Goal: Transaction & Acquisition: Purchase product/service

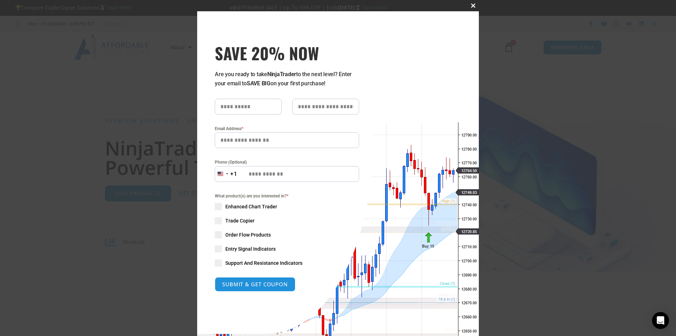
click at [473, 7] on span "SAVE 20% NOW popup" at bounding box center [473, 6] width 11 height 4
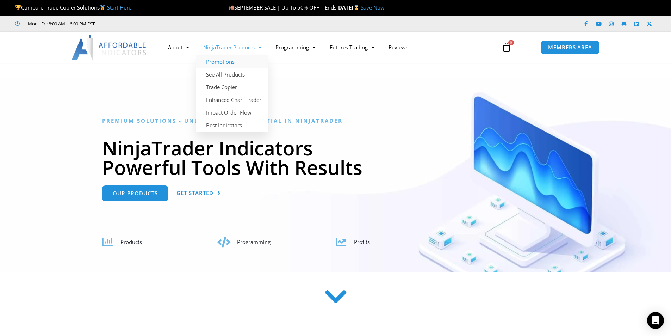
click at [225, 60] on link "Promotions" at bounding box center [232, 61] width 72 height 13
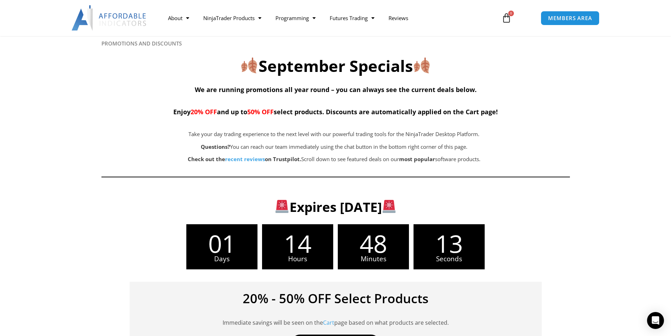
scroll to position [106, 0]
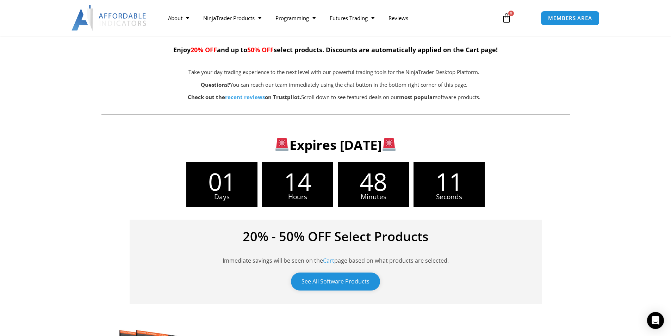
click at [344, 281] on link "See All Software Products" at bounding box center [335, 281] width 89 height 18
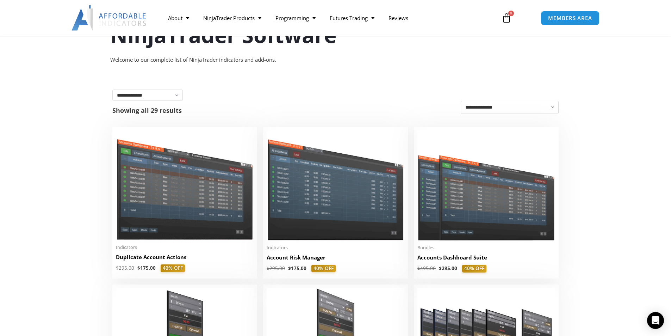
scroll to position [141, 0]
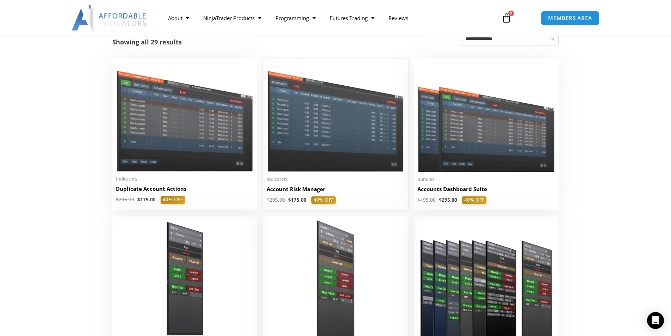
click at [310, 190] on h2 "Account Risk Manager" at bounding box center [336, 188] width 138 height 7
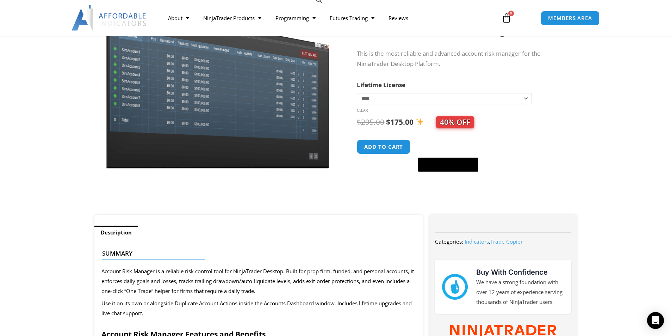
scroll to position [70, 0]
click at [475, 94] on select "**********" at bounding box center [444, 98] width 175 height 11
click at [629, 104] on section "**********" at bounding box center [335, 98] width 671 height 231
click at [395, 211] on div "**********" at bounding box center [460, 92] width 206 height 243
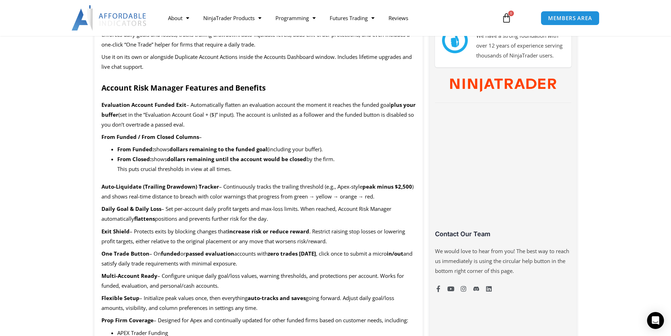
scroll to position [247, 0]
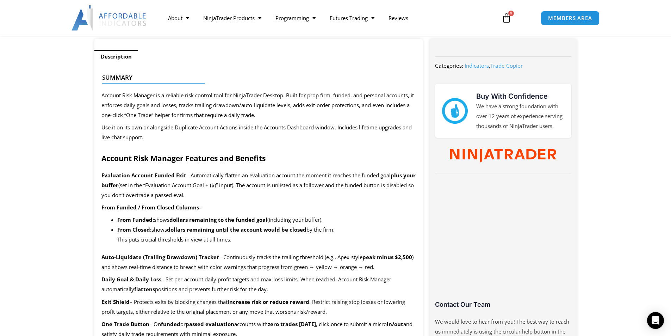
drag, startPoint x: 332, startPoint y: 93, endPoint x: 403, endPoint y: 93, distance: 71.2
click at [403, 93] on div at bounding box center [256, 89] width 308 height 17
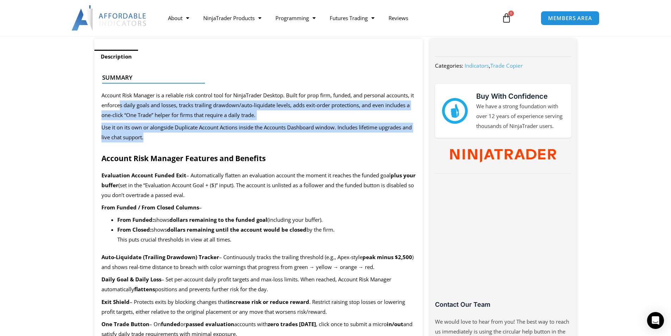
drag, startPoint x: 125, startPoint y: 104, endPoint x: 284, endPoint y: 141, distance: 163.4
drag, startPoint x: 118, startPoint y: 187, endPoint x: 256, endPoint y: 205, distance: 138.6
drag, startPoint x: 128, startPoint y: 218, endPoint x: 348, endPoint y: 238, distance: 220.4
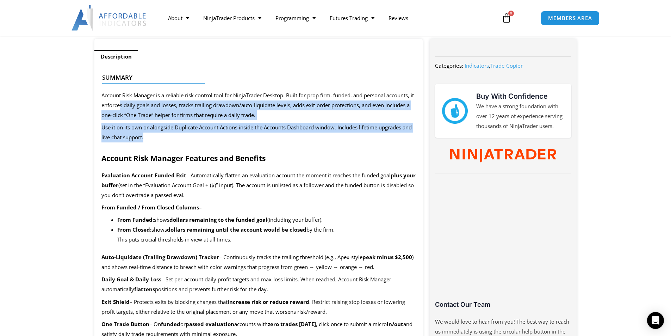
click at [348, 238] on ul "From Funded: shows dollars remaining to the funded goal (including your buffer)…" at bounding box center [266, 230] width 299 height 30
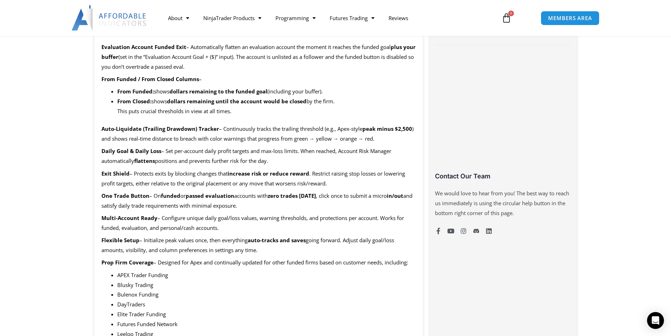
scroll to position [387, 0]
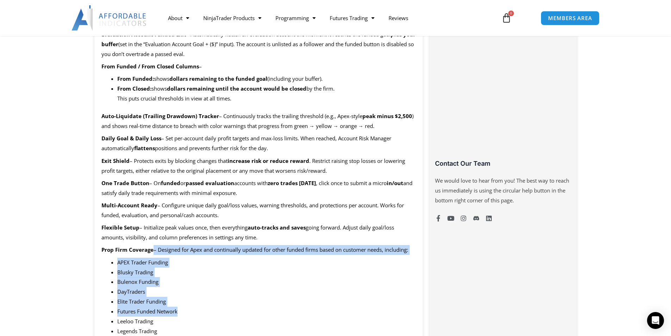
drag, startPoint x: 157, startPoint y: 249, endPoint x: 343, endPoint y: 308, distance: 194.9
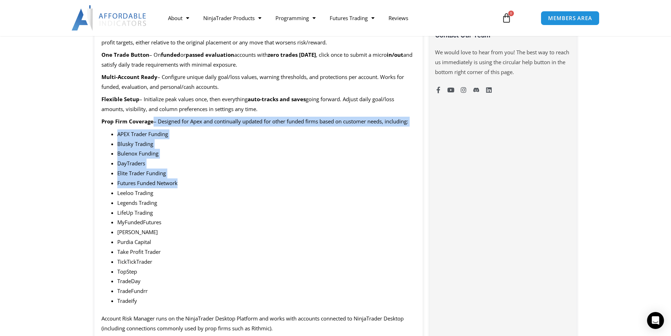
scroll to position [528, 0]
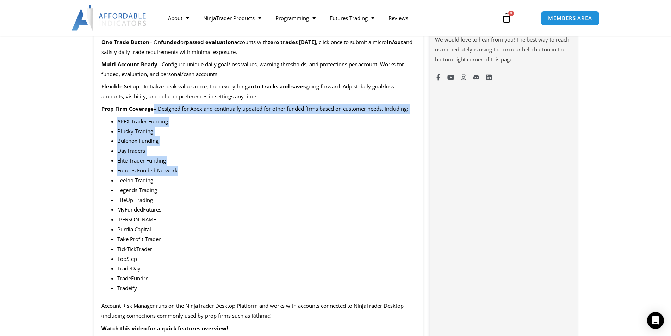
drag, startPoint x: 3, startPoint y: 172, endPoint x: 16, endPoint y: 170, distance: 13.1
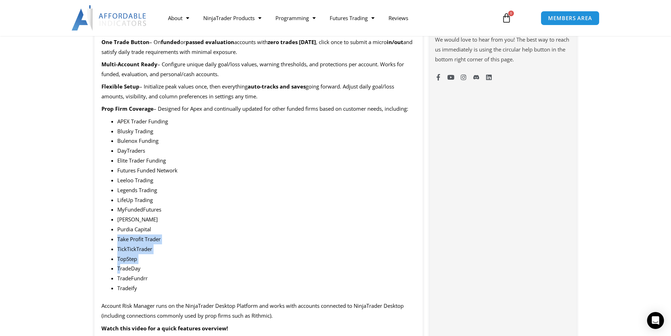
drag, startPoint x: 123, startPoint y: 269, endPoint x: 167, endPoint y: 231, distance: 58.5
click at [167, 232] on ul "APEX Trader Funding Blusky Trading Bulenox Funding DayTraders Elite Trader Fund…" at bounding box center [266, 205] width 299 height 176
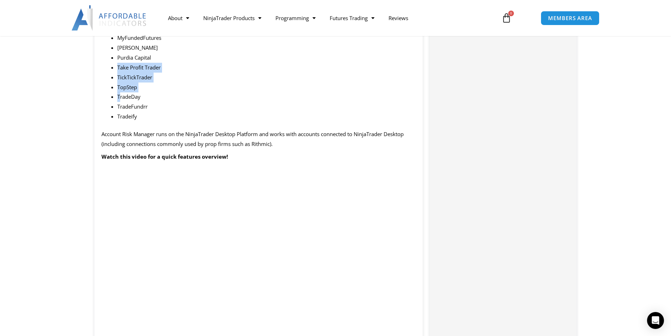
scroll to position [704, 0]
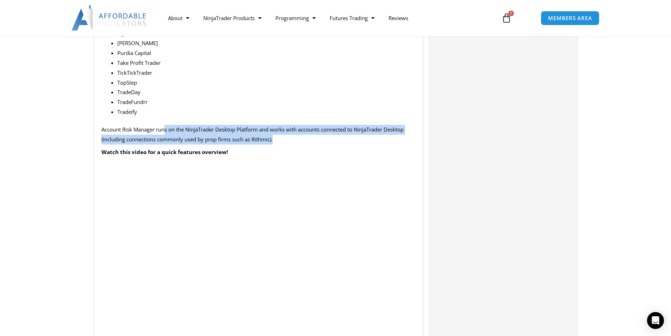
drag, startPoint x: 164, startPoint y: 135, endPoint x: 298, endPoint y: 137, distance: 133.5
click at [298, 137] on p "Account Risk Manager runs on the NinjaTrader Desktop Platform and works with ac…" at bounding box center [258, 135] width 315 height 20
click at [288, 135] on p "Account Risk Manager runs on the NinjaTrader Desktop Platform and works with ac…" at bounding box center [258, 135] width 315 height 20
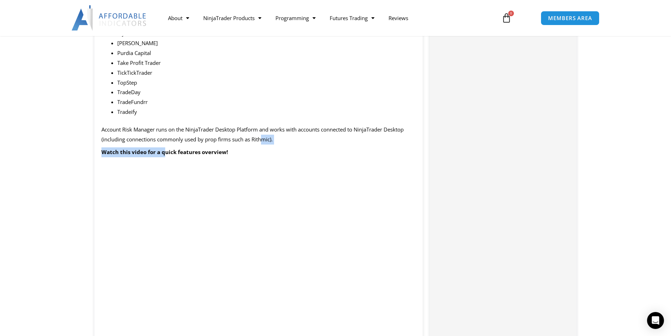
drag, startPoint x: 163, startPoint y: 145, endPoint x: 261, endPoint y: 142, distance: 98.3
click at [262, 141] on span "Account Risk Manager runs on the NinjaTrader Desktop Platform and works with ac…" at bounding box center [252, 134] width 302 height 17
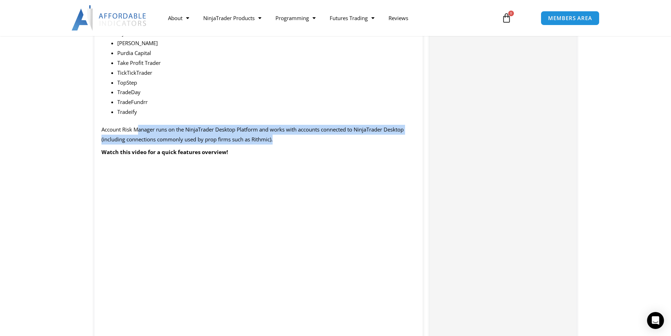
drag, startPoint x: 138, startPoint y: 129, endPoint x: 291, endPoint y: 138, distance: 152.8
click at [291, 138] on p "Account Risk Manager runs on the NinjaTrader Desktop Platform and works with ac…" at bounding box center [258, 135] width 315 height 20
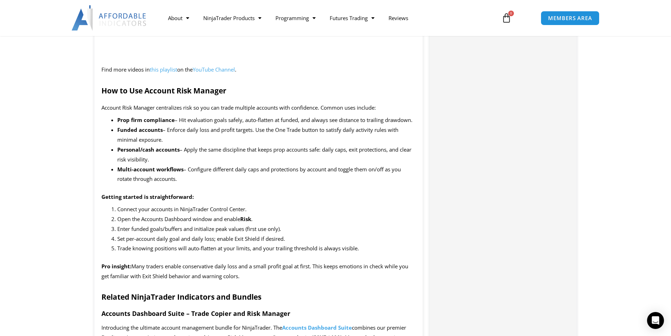
scroll to position [1021, 0]
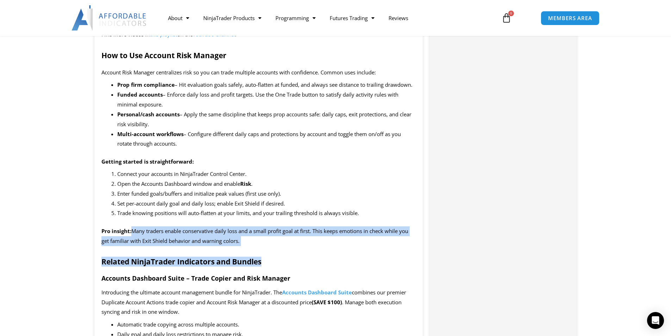
drag, startPoint x: 137, startPoint y: 229, endPoint x: 315, endPoint y: 259, distance: 180.4
click at [315, 259] on div "Summary Account Risk Manager is a reliable risk control tool for NinjaTrader De…" at bounding box center [258, 320] width 329 height 2065
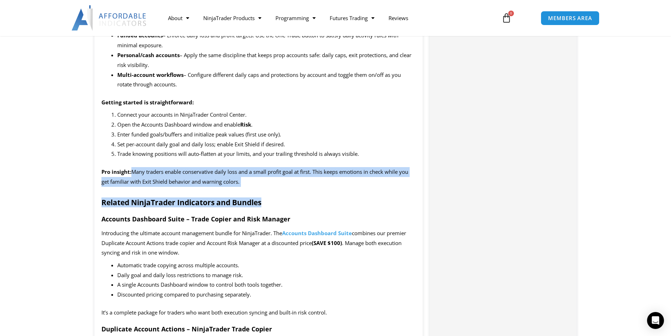
scroll to position [1092, 0]
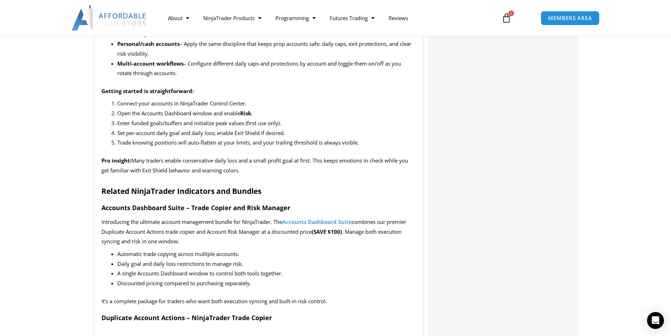
click at [312, 237] on p "Introducing the ultimate account management bundle for NinjaTrader. The Account…" at bounding box center [258, 232] width 315 height 30
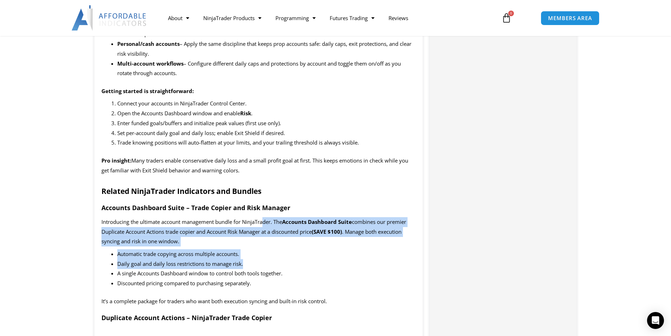
drag, startPoint x: 265, startPoint y: 225, endPoint x: 271, endPoint y: 263, distance: 38.2
click at [271, 263] on div "Summary Account Risk Manager is a reliable risk control tool for NinjaTrader De…" at bounding box center [258, 250] width 329 height 2065
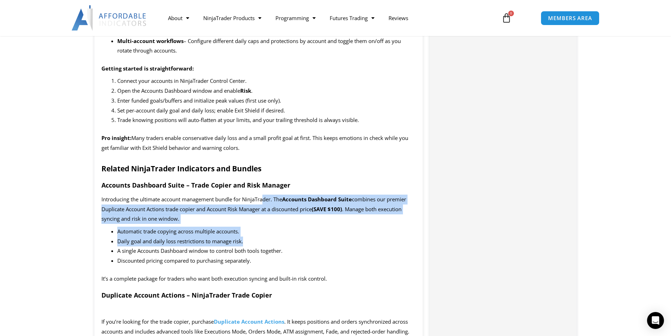
scroll to position [1127, 0]
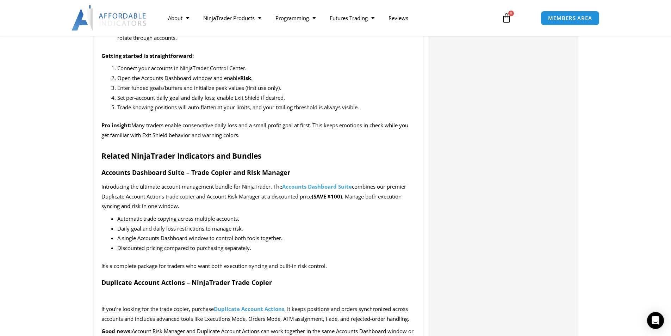
click at [208, 264] on span "It’s a complete package for traders who want both execution syncing and built-i…" at bounding box center [213, 265] width 225 height 7
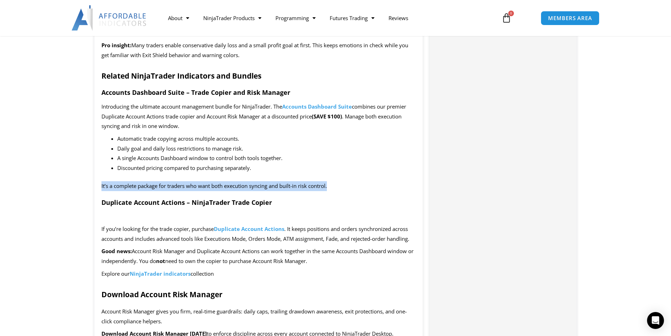
scroll to position [1233, 0]
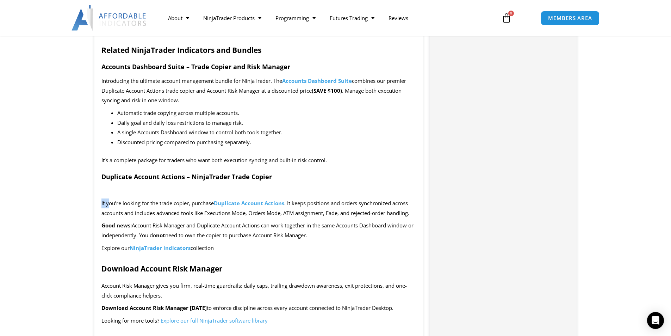
drag, startPoint x: 109, startPoint y: 204, endPoint x: 359, endPoint y: 195, distance: 250.6
click at [359, 195] on div "Summary Account Risk Manager is a reliable risk control tool for NinjaTrader De…" at bounding box center [258, 109] width 329 height 2065
click at [360, 195] on p at bounding box center [258, 191] width 315 height 10
click at [149, 198] on p "If you’re looking for the trade copier, purchase Duplicate Account Actions . It…" at bounding box center [258, 208] width 315 height 20
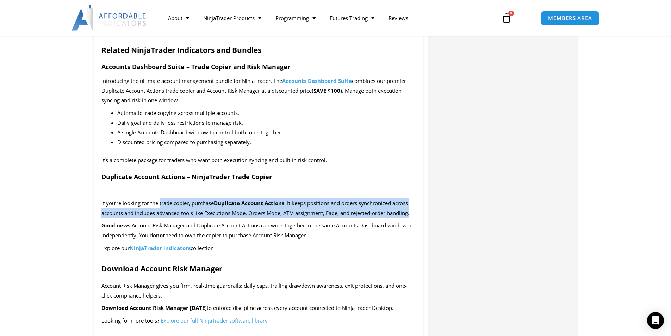
drag, startPoint x: 160, startPoint y: 206, endPoint x: 416, endPoint y: 211, distance: 256.1
click at [416, 211] on p "If you’re looking for the trade copier, purchase Duplicate Account Actions . It…" at bounding box center [258, 208] width 315 height 20
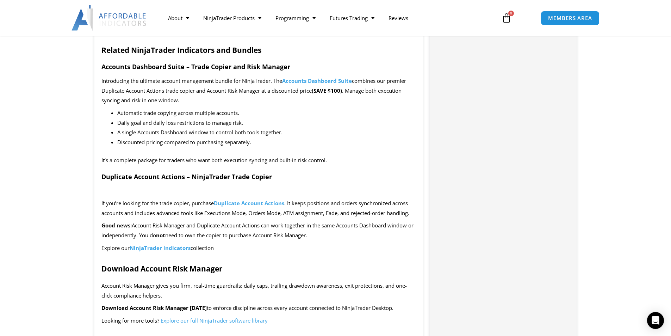
click at [244, 227] on span "Account Risk Manager and Duplicate Account Actions can work together in the sam…" at bounding box center [257, 230] width 312 height 17
drag, startPoint x: 200, startPoint y: 228, endPoint x: 325, endPoint y: 235, distance: 125.6
click at [325, 235] on p "Good news: Account Risk Manager and Duplicate Account Actions can work together…" at bounding box center [258, 230] width 315 height 20
click at [327, 246] on p "Explore our NinjaTrader indicators collection" at bounding box center [258, 248] width 315 height 10
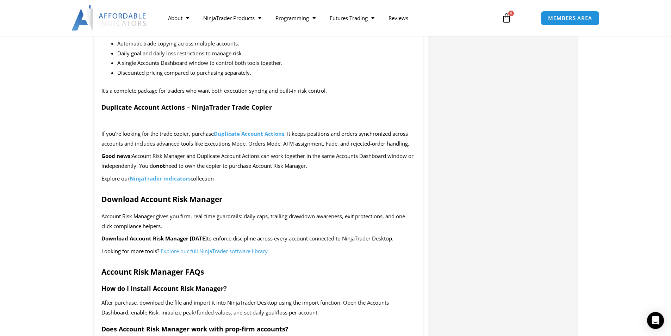
scroll to position [1338, 0]
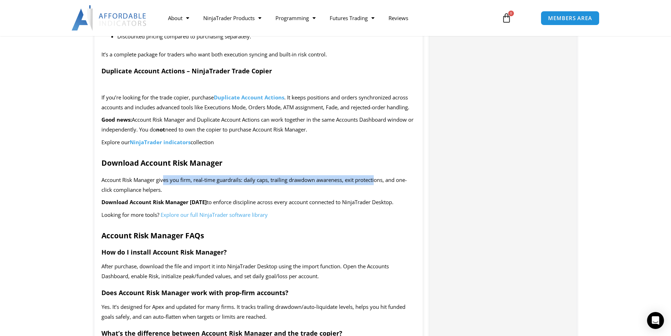
drag, startPoint x: 165, startPoint y: 180, endPoint x: 377, endPoint y: 178, distance: 211.4
click at [377, 178] on span "Account Risk Manager gives you firm, real-time guardrails: daily caps, trailing…" at bounding box center [253, 184] width 305 height 17
click at [372, 209] on div "Summary Account Risk Manager is a reliable risk control tool for NinjaTrader De…" at bounding box center [258, 3] width 329 height 2065
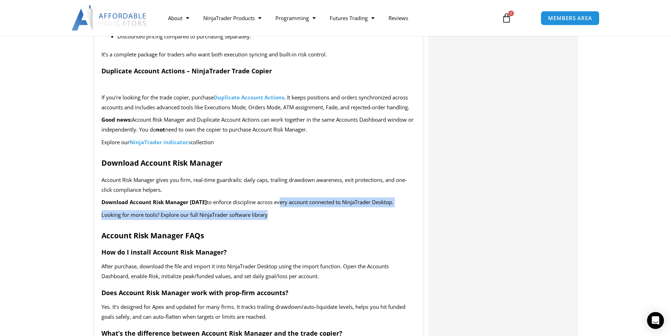
drag, startPoint x: 276, startPoint y: 198, endPoint x: 311, endPoint y: 216, distance: 40.0
click at [311, 216] on div "Summary Account Risk Manager is a reliable risk control tool for NinjaTrader De…" at bounding box center [258, 3] width 329 height 2065
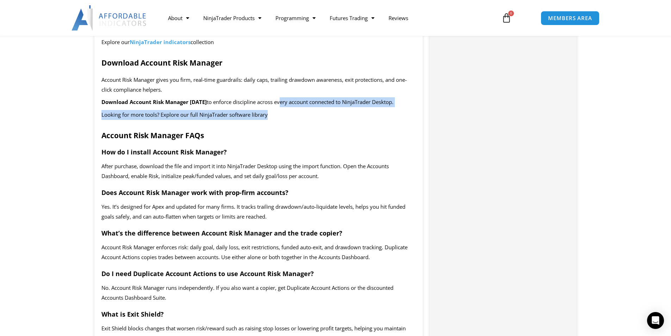
scroll to position [1479, 0]
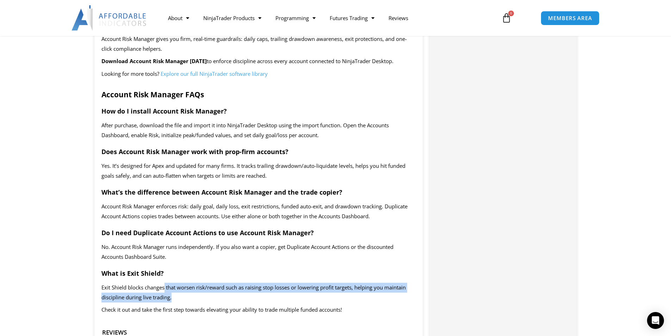
drag, startPoint x: 164, startPoint y: 287, endPoint x: 194, endPoint y: 297, distance: 31.4
click at [194, 297] on p "Exit Shield blocks changes that worsen risk/reward such as raising stop losses …" at bounding box center [258, 292] width 315 height 20
drag, startPoint x: 104, startPoint y: 288, endPoint x: 173, endPoint y: 296, distance: 70.1
click at [173, 296] on p "Exit Shield blocks changes that worsen risk/reward such as raising stop losses …" at bounding box center [258, 292] width 315 height 20
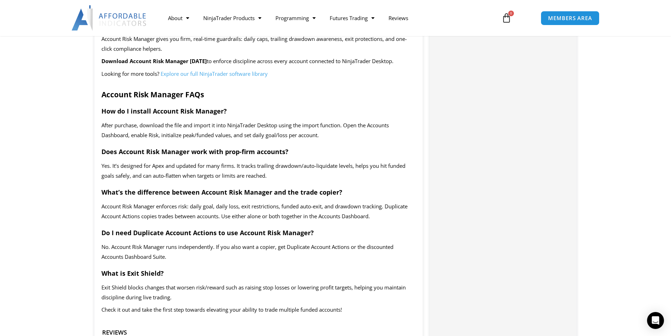
click at [150, 306] on p "Check it out and take the first step towards elevating your ability to trade mu…" at bounding box center [258, 310] width 315 height 10
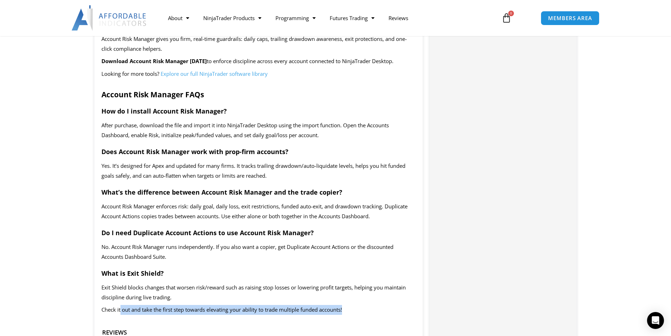
drag, startPoint x: 159, startPoint y: 310, endPoint x: 370, endPoint y: 311, distance: 211.7
click at [370, 311] on p "Check it out and take the first step towards elevating your ability to trade mu…" at bounding box center [258, 310] width 315 height 10
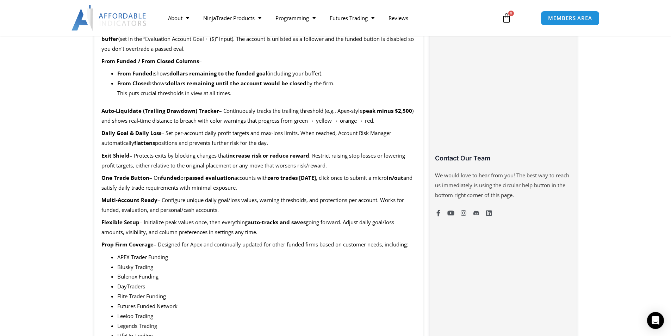
scroll to position [282, 0]
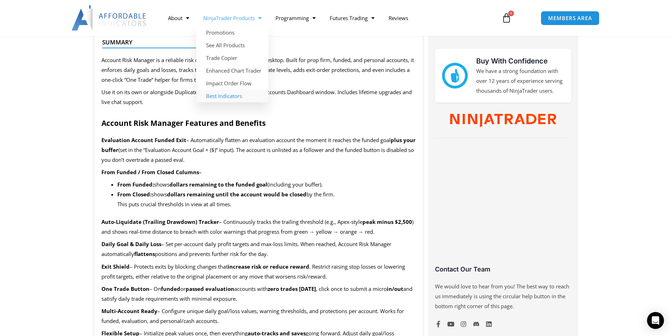
click at [230, 95] on link "Best Indicators" at bounding box center [232, 95] width 72 height 13
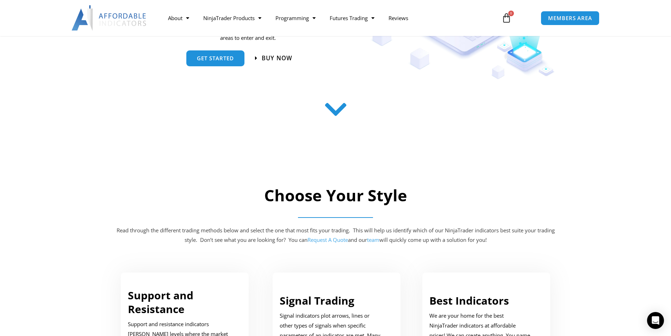
drag, startPoint x: 284, startPoint y: 57, endPoint x: 311, endPoint y: 75, distance: 32.2
click at [284, 57] on span "Buy now" at bounding box center [277, 58] width 31 height 6
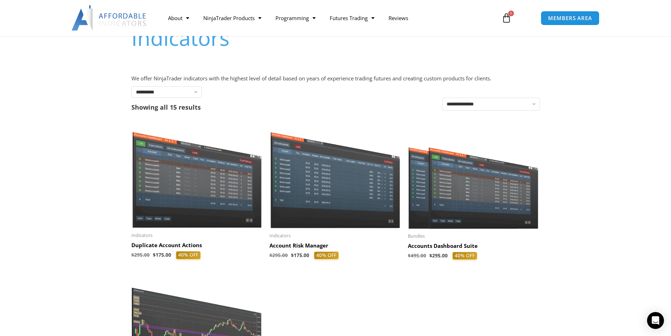
scroll to position [176, 0]
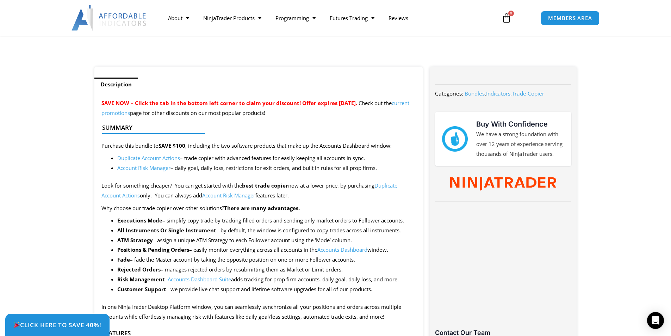
scroll to position [247, 0]
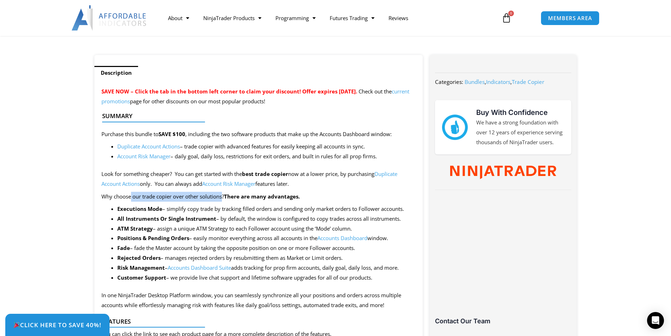
drag, startPoint x: 130, startPoint y: 198, endPoint x: 223, endPoint y: 194, distance: 92.3
click at [223, 194] on p "Why choose our trade copier over other solutions? There are many advantages." at bounding box center [258, 197] width 315 height 10
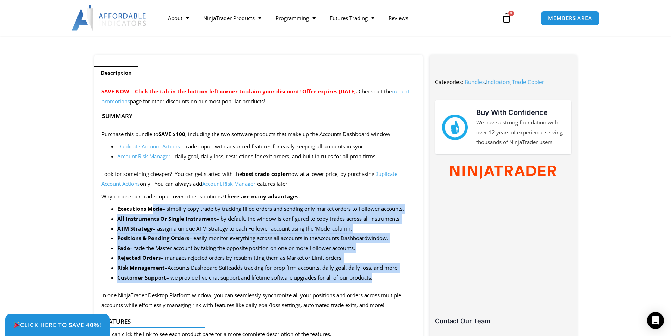
drag, startPoint x: 151, startPoint y: 209, endPoint x: 404, endPoint y: 279, distance: 262.3
click at [404, 279] on ul "Executions Mode – simplify copy trade by tracking filled orders and sending onl…" at bounding box center [266, 243] width 299 height 79
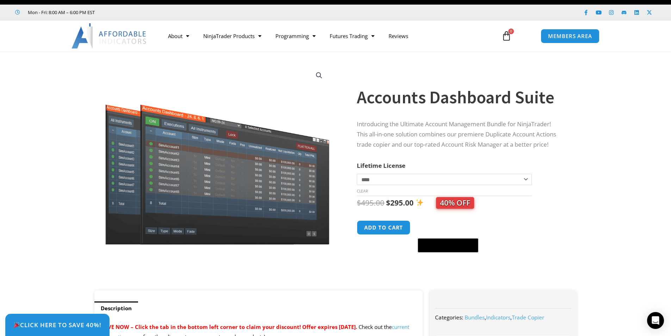
scroll to position [0, 0]
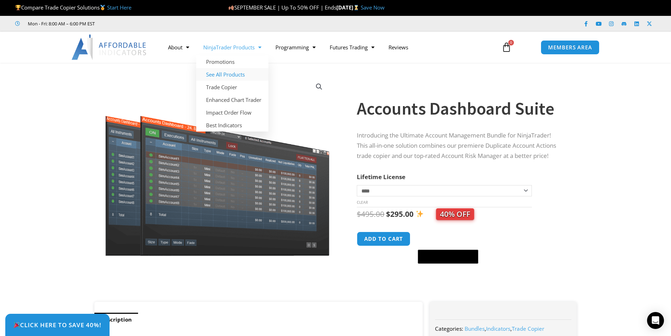
click at [235, 73] on link "See All Products" at bounding box center [232, 74] width 72 height 13
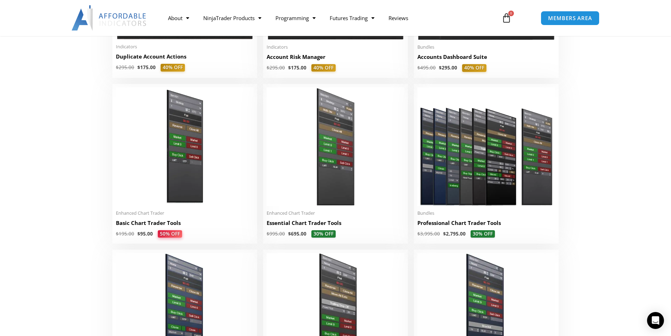
scroll to position [282, 0]
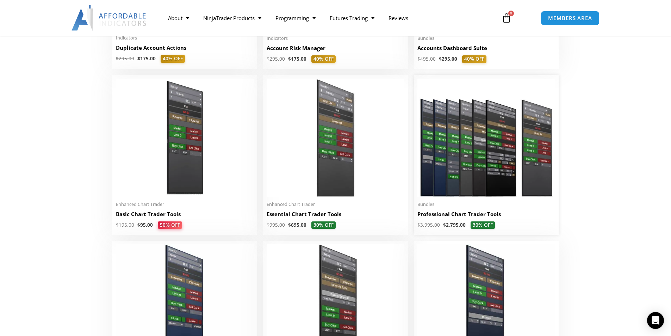
click at [493, 172] on img at bounding box center [486, 138] width 138 height 118
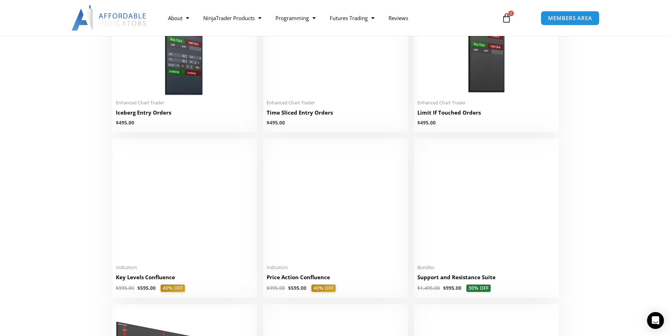
scroll to position [881, 0]
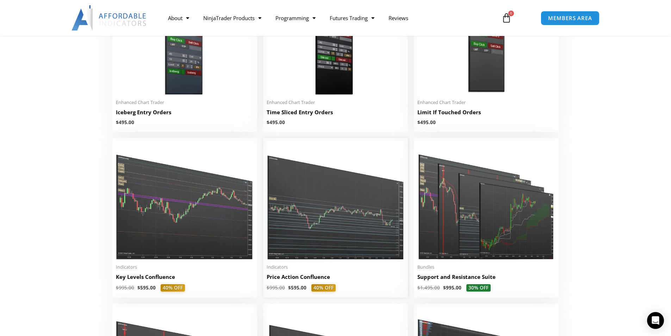
click at [318, 243] on img at bounding box center [336, 200] width 138 height 118
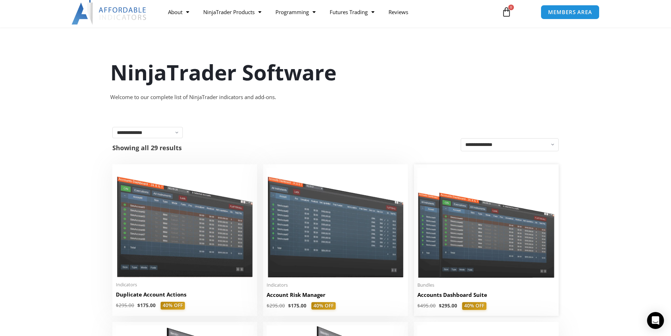
scroll to position [0, 0]
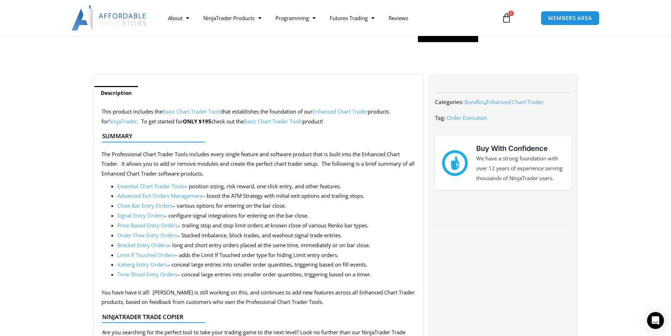
scroll to position [247, 0]
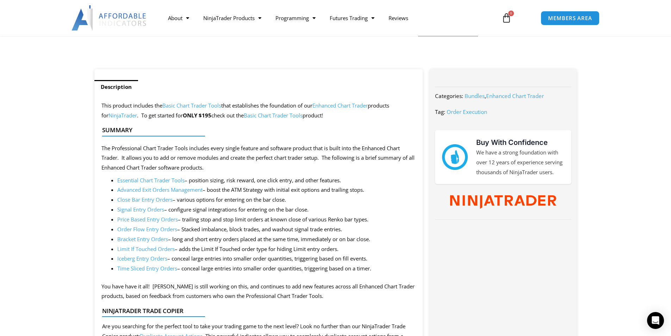
click at [196, 260] on li "Iceberg Entry Orders – conceal large entries into smaller order quantities, tri…" at bounding box center [266, 259] width 299 height 10
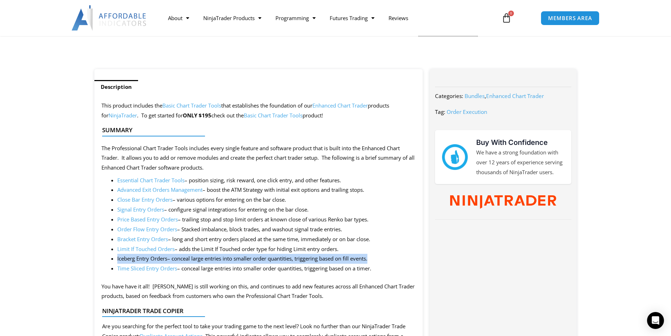
click at [196, 260] on li "Iceberg Entry Orders – conceal large entries into smaller order quantities, tri…" at bounding box center [266, 259] width 299 height 10
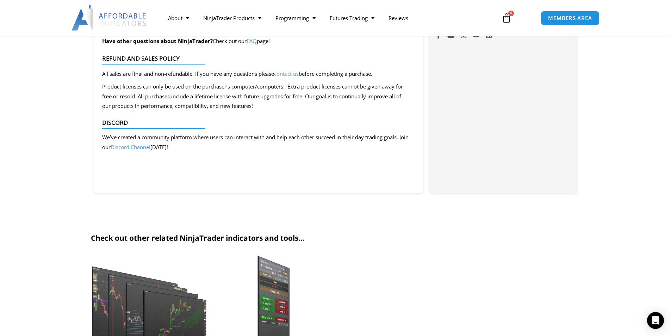
scroll to position [669, 0]
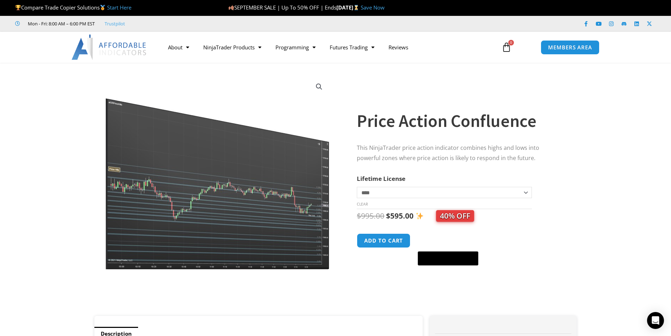
click at [275, 219] on img at bounding box center [217, 172] width 226 height 195
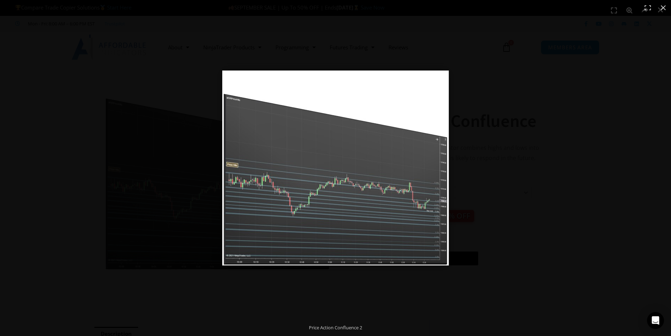
click at [314, 217] on img "Full screen image" at bounding box center [335, 167] width 226 height 195
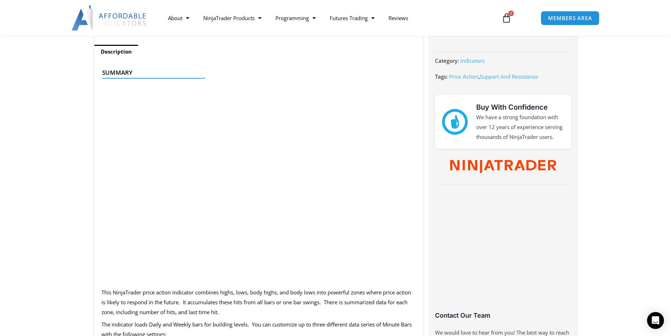
scroll to position [458, 0]
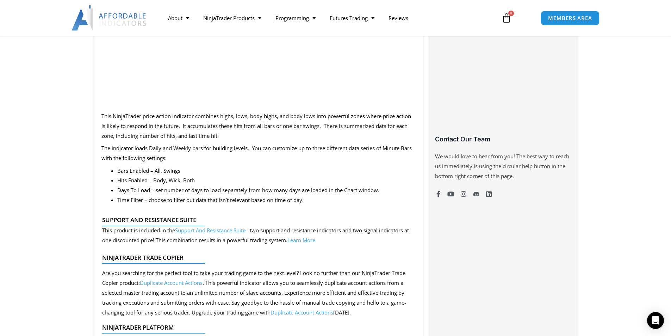
click at [155, 230] on p "This product is included in the Support And Resistance Suite – two support and …" at bounding box center [256, 235] width 308 height 20
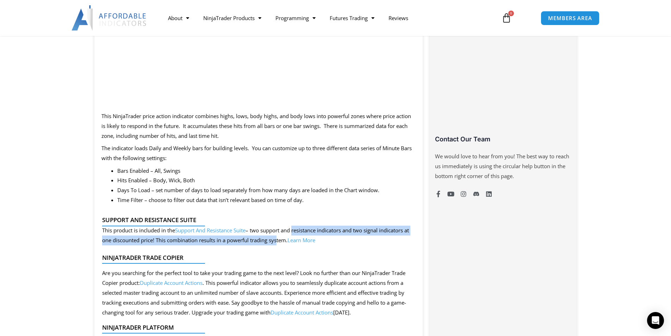
drag, startPoint x: 294, startPoint y: 231, endPoint x: 308, endPoint y: 237, distance: 15.0
click at [308, 237] on p "This product is included in the Support And Resistance Suite – two support and …" at bounding box center [256, 235] width 308 height 20
click at [274, 241] on p "This product is included in the Support And Resistance Suite – two support and …" at bounding box center [256, 235] width 308 height 20
click at [226, 242] on p "This product is included in the Support And Resistance Suite – two support and …" at bounding box center [256, 235] width 308 height 20
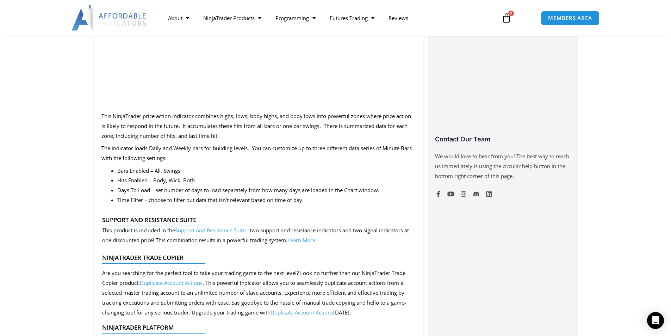
click at [225, 229] on link "Support And Resistance Suite" at bounding box center [210, 229] width 70 height 7
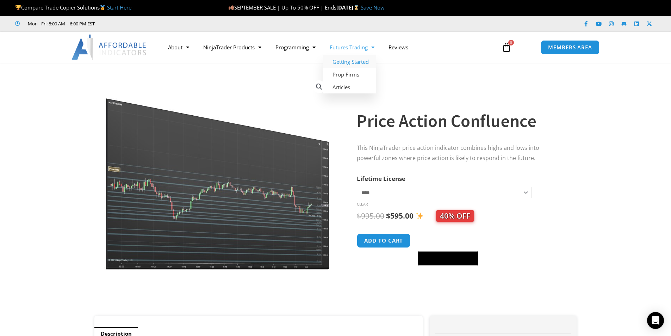
click at [364, 61] on link "Getting Started" at bounding box center [349, 61] width 53 height 13
click at [351, 73] on link "Prop Firms" at bounding box center [349, 74] width 53 height 13
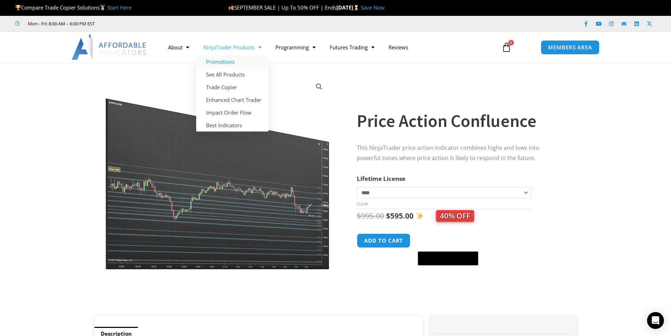
click at [218, 59] on link "Promotions" at bounding box center [232, 61] width 72 height 13
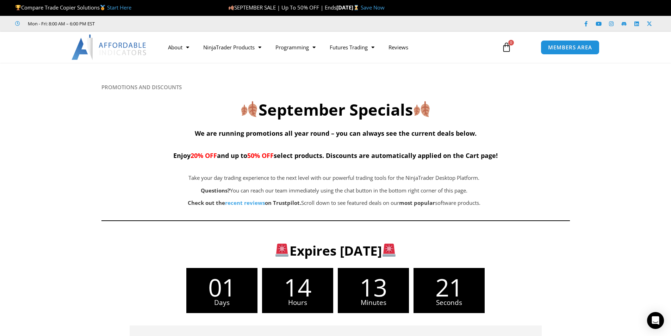
drag, startPoint x: 352, startPoint y: 162, endPoint x: 350, endPoint y: 148, distance: 14.2
click at [350, 149] on div "We are running promotions all year round – you can always see the current deals…" at bounding box center [335, 146] width 468 height 39
click at [350, 147] on h4 "We are running promotions all year round – you can always see the current deals…" at bounding box center [335, 144] width 468 height 34
click at [578, 48] on span "MEMBERS AREA" at bounding box center [570, 47] width 48 height 6
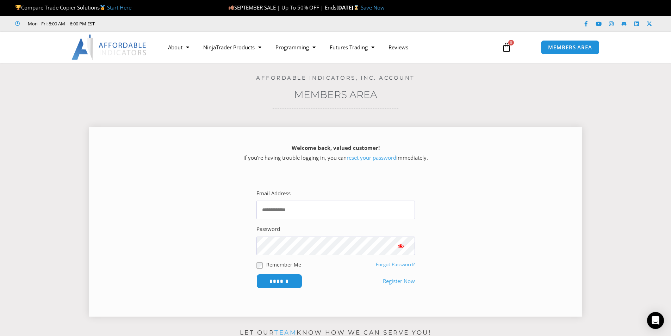
click at [400, 279] on link "Register Now" at bounding box center [399, 281] width 32 height 10
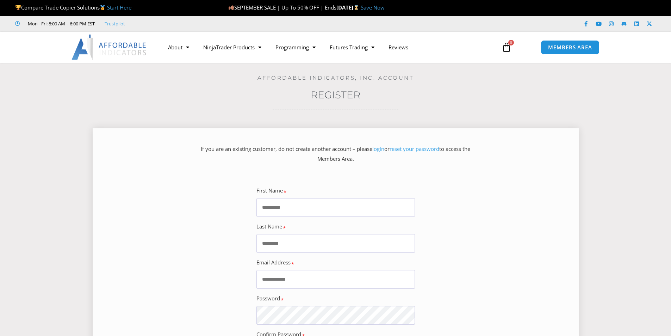
click at [310, 207] on input "First Name" at bounding box center [335, 207] width 159 height 19
type input "*****"
type input "***"
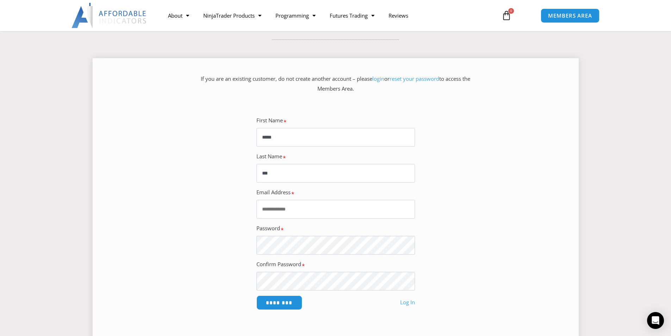
scroll to position [70, 0]
click at [337, 212] on input "Email Address" at bounding box center [335, 208] width 159 height 19
type input "**********"
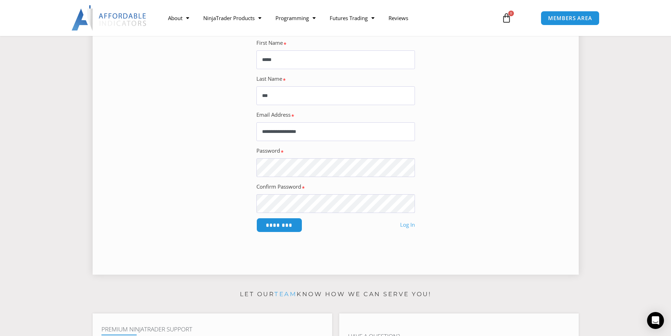
scroll to position [176, 0]
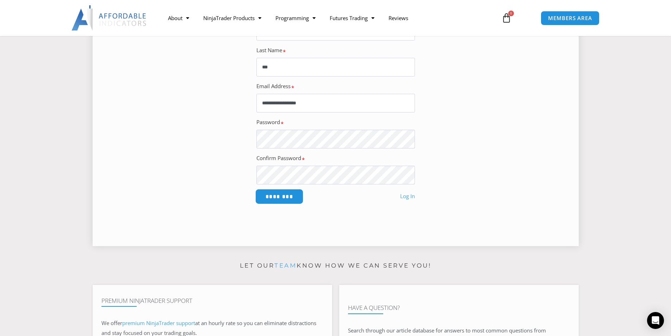
click at [281, 198] on input "********" at bounding box center [279, 196] width 48 height 15
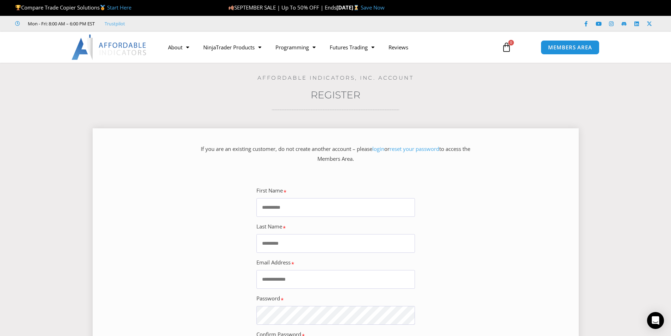
click at [456, 201] on section "First Name Last Name Email Address Password Confirm Password ******** Log In" at bounding box center [335, 282] width 454 height 218
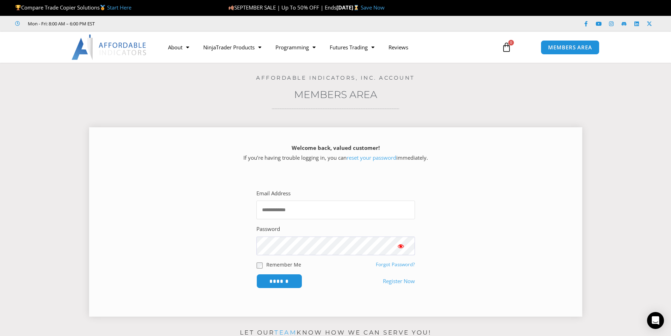
click at [336, 211] on input "Email Address" at bounding box center [335, 209] width 159 height 19
type input "**********"
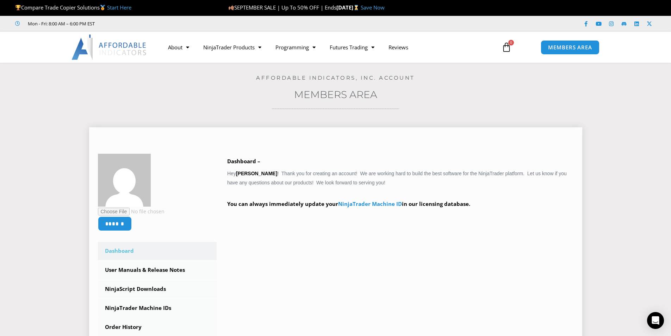
click at [366, 215] on p "You can always immediately update your NinjaTrader Machine ID in our licensing …" at bounding box center [400, 209] width 346 height 20
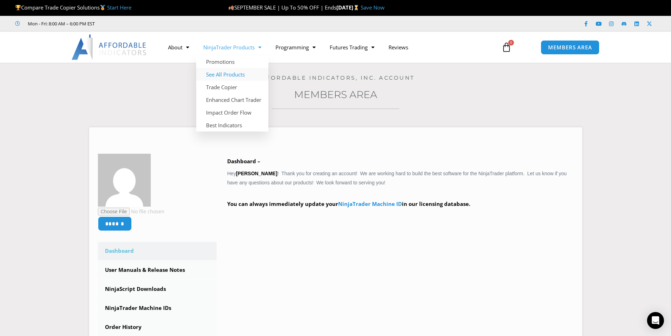
click at [242, 74] on link "See All Products" at bounding box center [232, 74] width 72 height 13
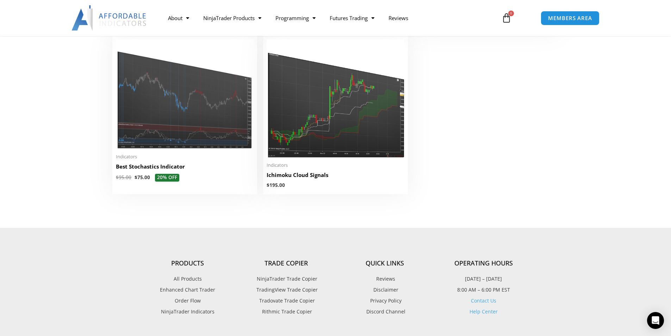
scroll to position [1655, 0]
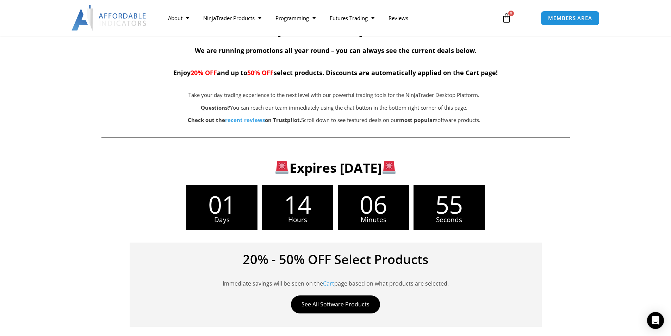
scroll to position [70, 0]
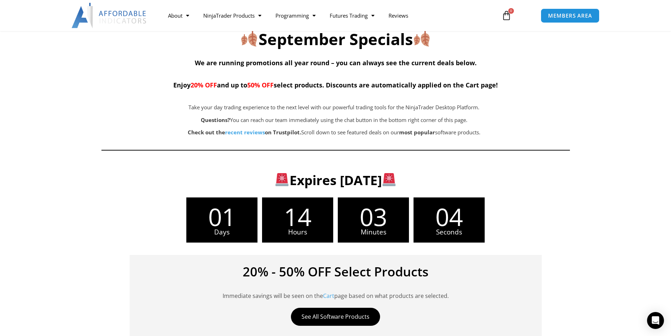
drag, startPoint x: 346, startPoint y: 180, endPoint x: 456, endPoint y: 187, distance: 110.5
click at [456, 187] on h3 "Expires Sunday, September 21" at bounding box center [336, 180] width 446 height 17
click at [518, 190] on div "Expires Sunday, September 21" at bounding box center [336, 178] width 446 height 24
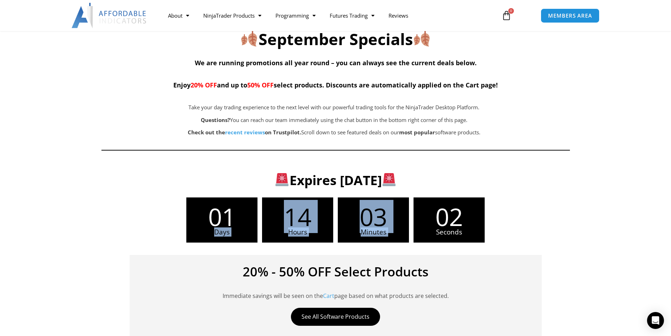
drag, startPoint x: 251, startPoint y: 209, endPoint x: 415, endPoint y: 202, distance: 163.2
click at [415, 202] on div "01 Days 14 Hours 03 Minutes 02 Seconds" at bounding box center [335, 219] width 299 height 45
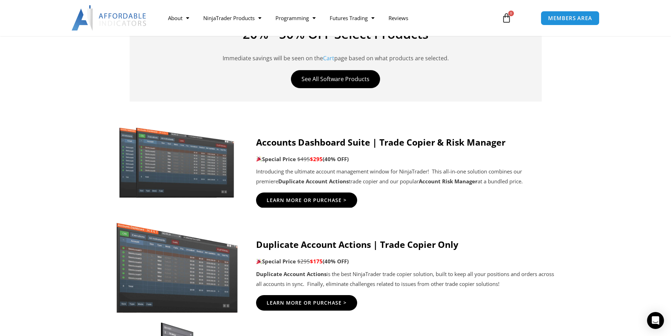
scroll to position [317, 0]
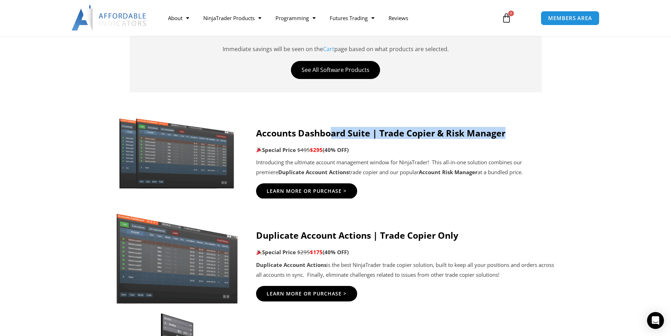
drag, startPoint x: 332, startPoint y: 134, endPoint x: 518, endPoint y: 125, distance: 185.8
click at [518, 125] on div "Accounts Dashboard Suite | Trade Copier & Risk Manager Special Price $495 $295 …" at bounding box center [406, 156] width 300 height 86
click at [494, 156] on div "Accounts Dashboard Suite | Trade Copier & Risk Manager Special Price $495 $295 …" at bounding box center [406, 153] width 300 height 50
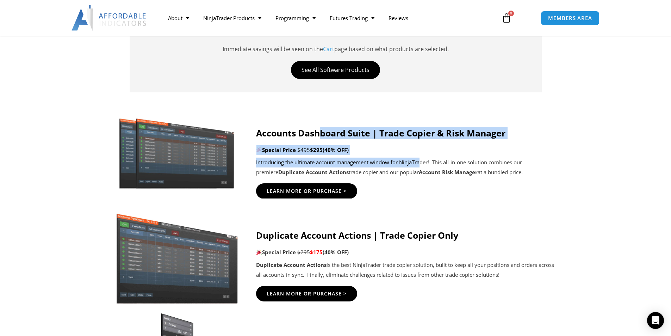
drag, startPoint x: 358, startPoint y: 148, endPoint x: 423, endPoint y: 162, distance: 67.1
click at [423, 162] on div "Accounts Dashboard Suite | Trade Copier & Risk Manager Special Price $495 $295 …" at bounding box center [406, 153] width 300 height 50
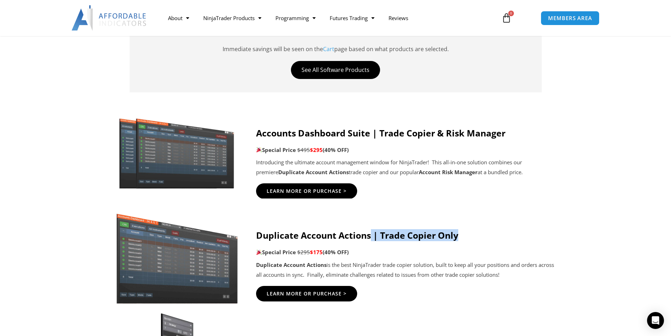
drag, startPoint x: 371, startPoint y: 236, endPoint x: 524, endPoint y: 229, distance: 153.7
click at [524, 229] on div "Duplicate Account Actions | Trade Copier Only Special Price $295 $175 (40% OFF)…" at bounding box center [406, 265] width 300 height 91
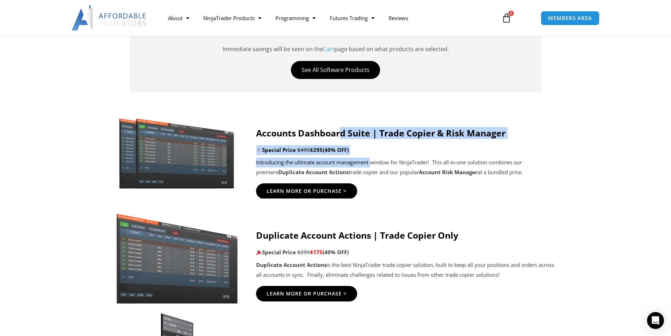
drag, startPoint x: 344, startPoint y: 136, endPoint x: 373, endPoint y: 165, distance: 40.9
click at [373, 165] on div "Accounts Dashboard Suite | Trade Copier & Risk Manager Special Price $495 $295 …" at bounding box center [406, 153] width 300 height 50
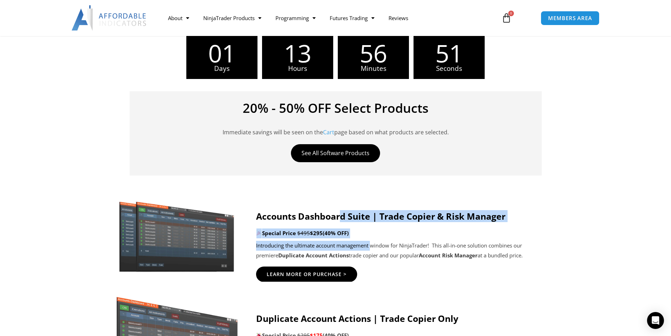
scroll to position [247, 0]
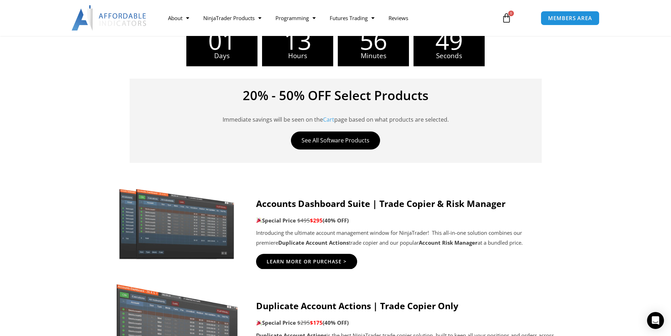
click at [493, 245] on p "Introducing the ultimate account management window for NinjaTrader! This all-in…" at bounding box center [406, 238] width 300 height 20
drag, startPoint x: 393, startPoint y: 205, endPoint x: 496, endPoint y: 195, distance: 103.3
click at [496, 195] on div "Accounts Dashboard Suite | Trade Copier & Risk Manager Special Price $495 $295 …" at bounding box center [406, 227] width 300 height 86
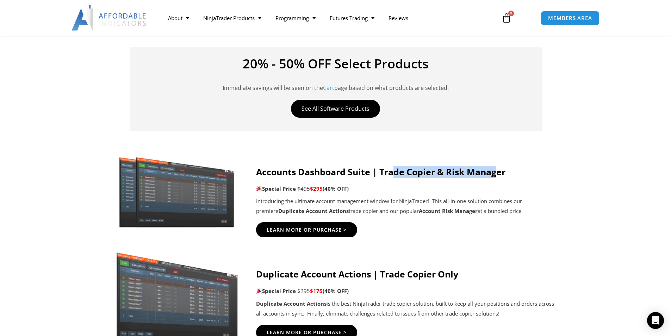
scroll to position [317, 0]
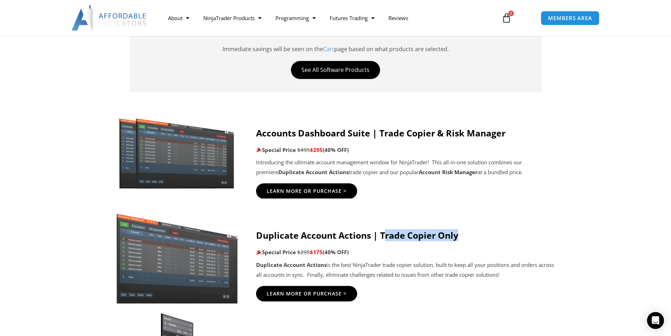
drag, startPoint x: 385, startPoint y: 226, endPoint x: 515, endPoint y: 230, distance: 129.7
click at [515, 230] on div "Duplicate Account Actions | Trade Copier Only Special Price $295 $175 (40% OFF)…" at bounding box center [406, 265] width 300 height 91
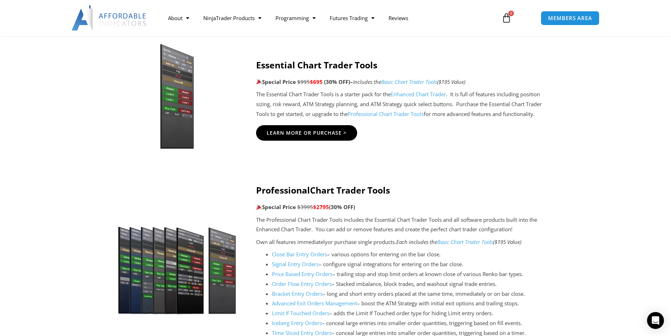
scroll to position [810, 0]
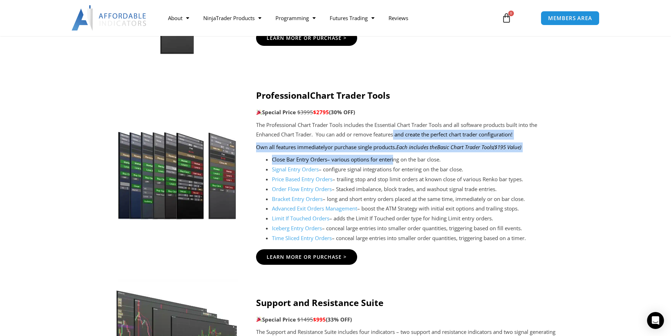
click at [394, 156] on div "The Professional Chart Trader Tools includes the Essential Chart Trader Tools a…" at bounding box center [406, 181] width 300 height 123
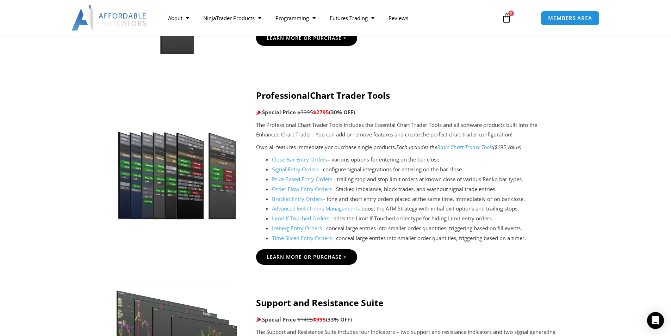
click at [398, 203] on li "Bracket Entry Orders – long and short entry orders placed at the same time, imm…" at bounding box center [414, 199] width 284 height 10
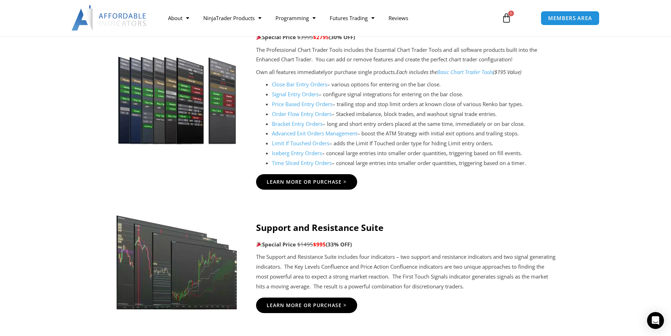
scroll to position [916, 0]
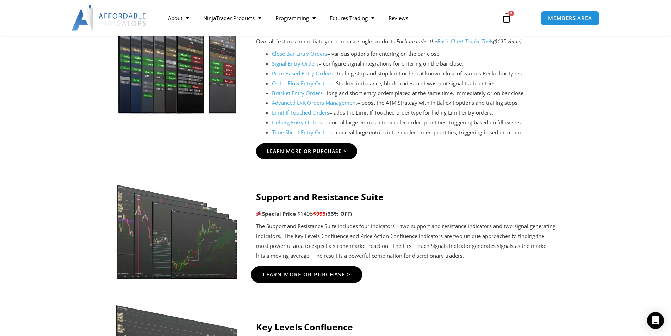
click at [335, 277] on span "Learn More Or Purchase >" at bounding box center [306, 274] width 88 height 5
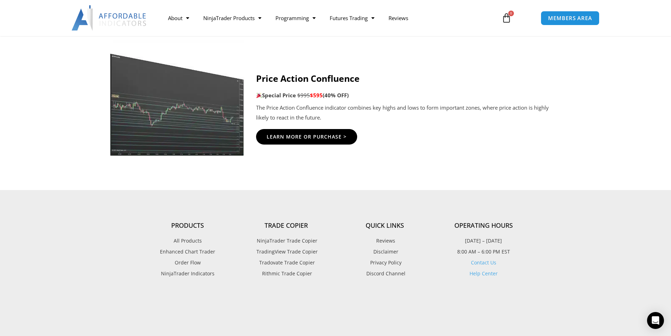
scroll to position [1268, 0]
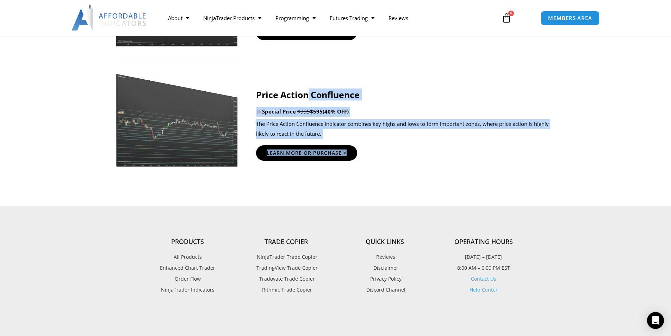
drag, startPoint x: 311, startPoint y: 73, endPoint x: 356, endPoint y: 163, distance: 101.1
click at [356, 163] on div "Price Action Confluence Special Price $995 $595 (40% OFF) The Price Action Conf…" at bounding box center [406, 117] width 300 height 113
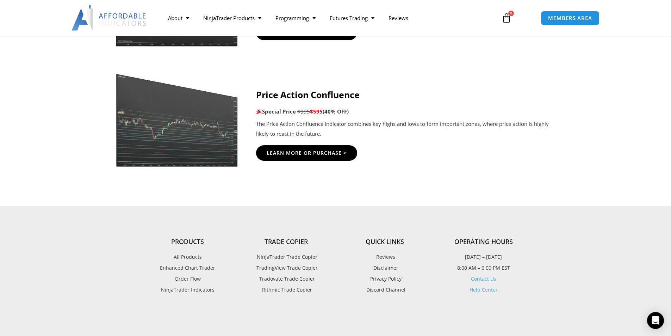
click at [435, 196] on div at bounding box center [335, 130] width 671 height 138
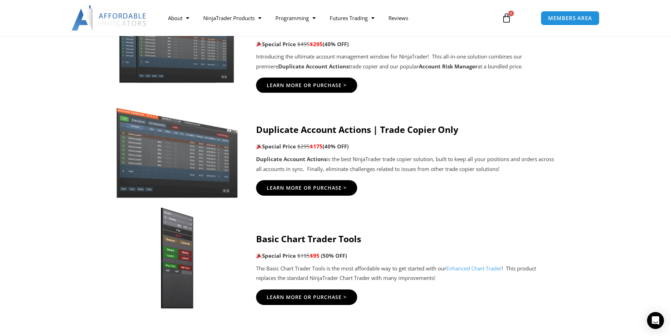
scroll to position [317, 0]
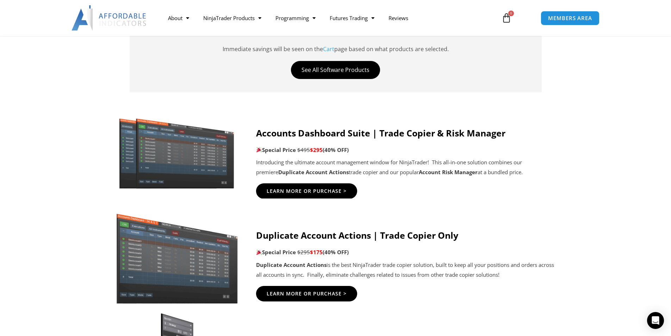
drag, startPoint x: 436, startPoint y: 234, endPoint x: 444, endPoint y: 250, distance: 18.0
click at [444, 250] on div "Duplicate Account Actions | Trade Copier Only Special Price $295 $175 (40% OFF)…" at bounding box center [406, 255] width 300 height 50
click at [445, 251] on p "Special Price $295 $175 (40% OFF)" at bounding box center [406, 252] width 300 height 10
click at [359, 31] on link "Getting Started" at bounding box center [349, 32] width 53 height 13
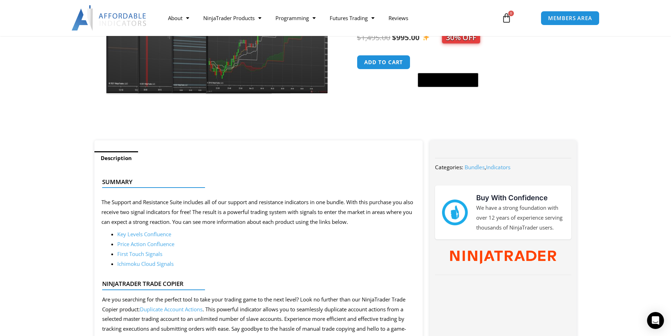
scroll to position [141, 0]
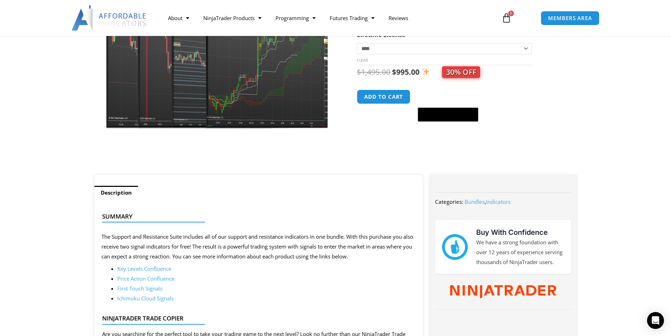
click at [160, 269] on link "Key Levels Confluence" at bounding box center [144, 268] width 54 height 7
click at [163, 279] on link "Price Action Confluence" at bounding box center [145, 278] width 57 height 7
click at [151, 289] on link "First Touch Signals" at bounding box center [139, 288] width 45 height 7
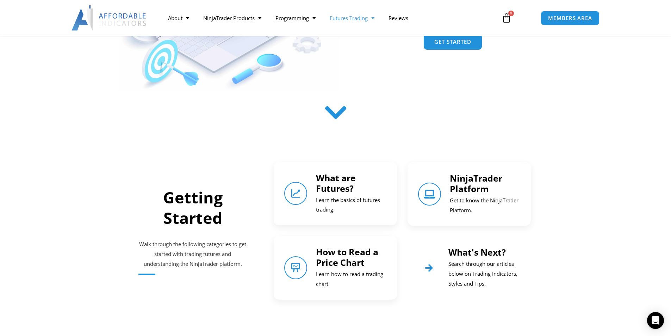
click at [333, 114] on icon at bounding box center [335, 112] width 25 height 25
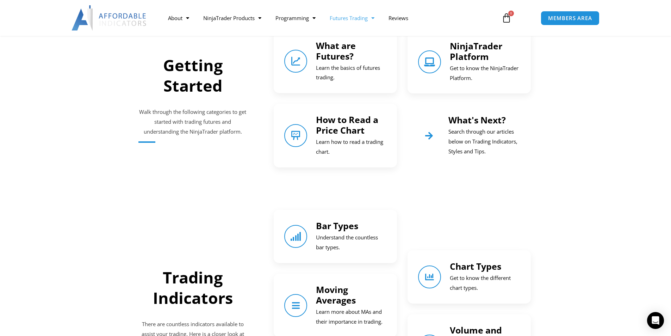
scroll to position [311, 0]
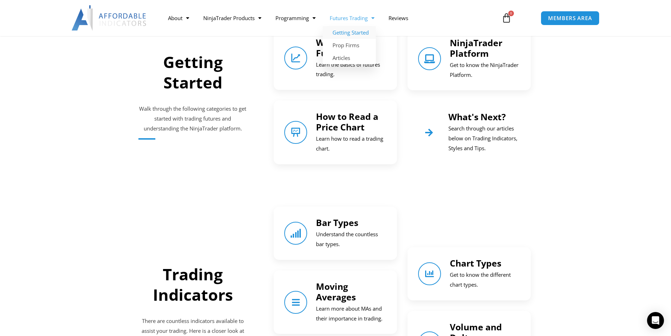
click at [350, 19] on link "Futures Trading" at bounding box center [352, 18] width 59 height 16
click at [348, 43] on link "Prop Firms" at bounding box center [349, 45] width 53 height 13
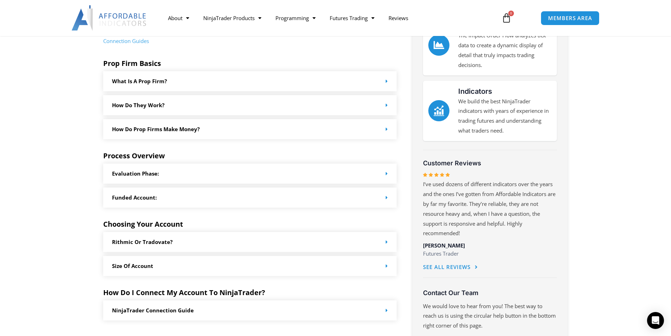
scroll to position [247, 0]
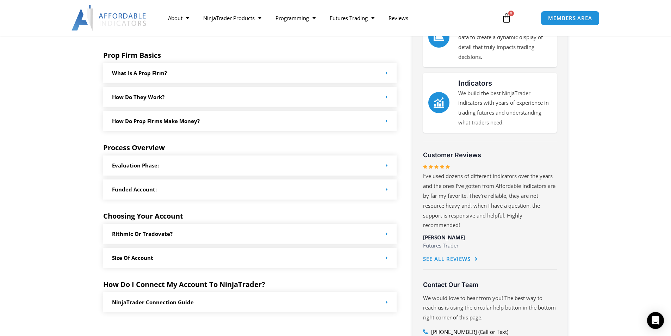
click at [275, 229] on div "Rithmic or Tradovate?" at bounding box center [250, 234] width 294 height 20
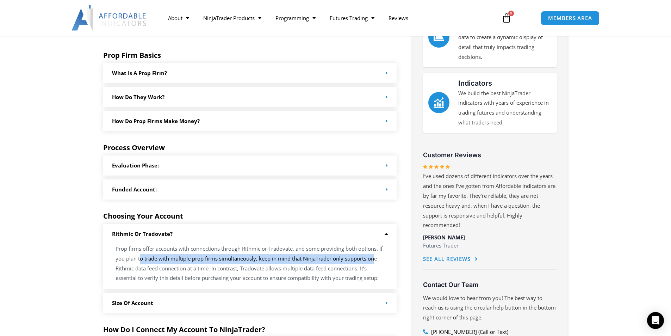
drag, startPoint x: 144, startPoint y: 255, endPoint x: 381, endPoint y: 263, distance: 236.8
click at [381, 263] on p "Prop firms offer accounts with connections through Rithmic or Tradovate, and so…" at bounding box center [250, 263] width 269 height 39
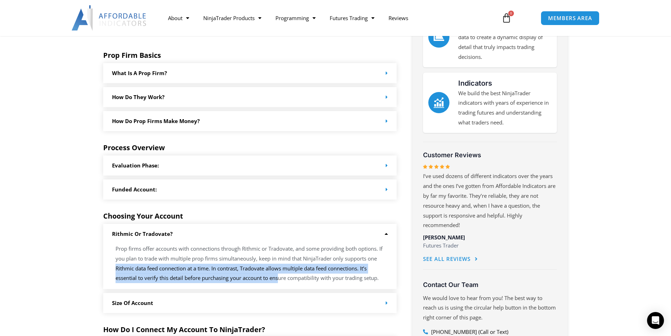
drag, startPoint x: 385, startPoint y: 262, endPoint x: 279, endPoint y: 284, distance: 107.8
click at [279, 284] on div "Prop firms offer accounts with connections through Rithmic or Tradovate, and so…" at bounding box center [250, 266] width 294 height 45
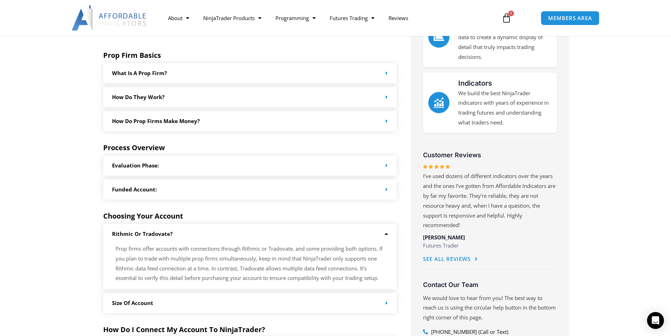
click at [282, 262] on p "Prop firms offer accounts with connections through Rithmic or Tradovate, and so…" at bounding box center [250, 263] width 269 height 39
click at [222, 259] on p "Prop firms offer accounts with connections through Rithmic or Tradovate, and so…" at bounding box center [250, 263] width 269 height 39
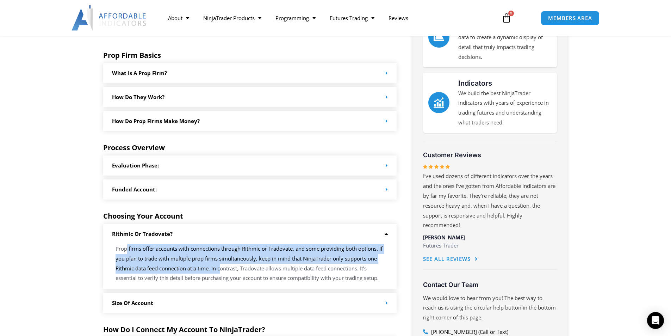
drag, startPoint x: 128, startPoint y: 249, endPoint x: 222, endPoint y: 267, distance: 96.6
click at [222, 267] on p "Prop firms offer accounts with connections through Rithmic or Tradovate, and so…" at bounding box center [250, 263] width 269 height 39
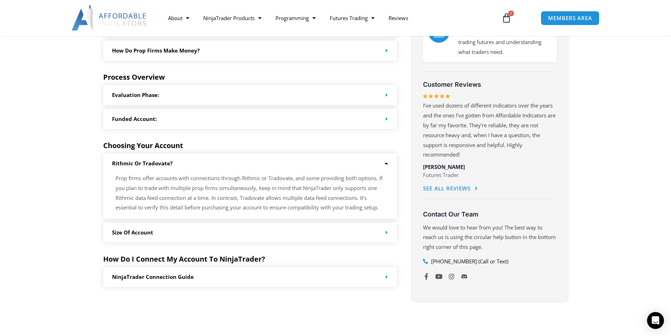
click at [237, 230] on div "Size of Account" at bounding box center [250, 232] width 294 height 20
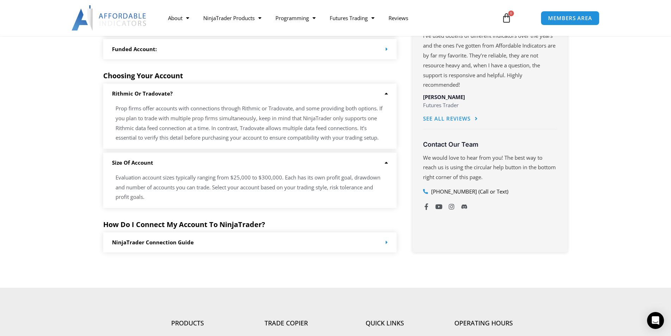
scroll to position [387, 0]
click at [264, 240] on div "NinjaTrader Connection Guide" at bounding box center [250, 241] width 294 height 20
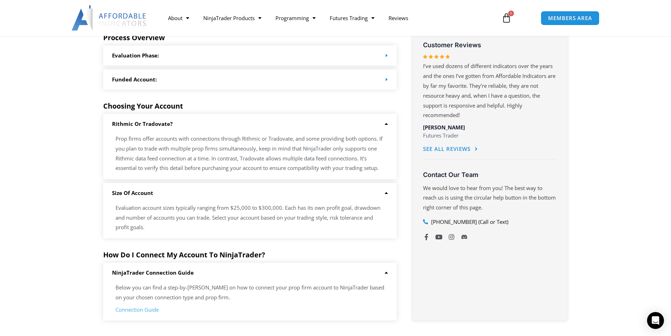
scroll to position [317, 0]
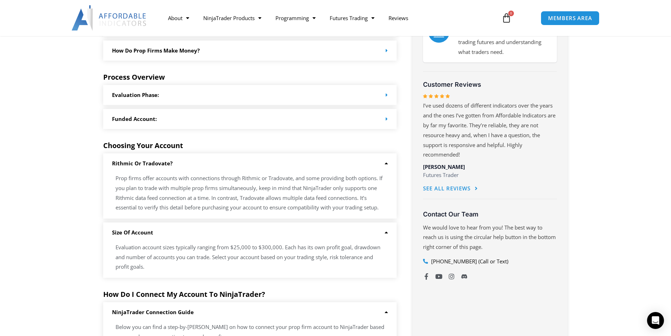
click at [208, 125] on div "Funded Account:" at bounding box center [250, 119] width 294 height 20
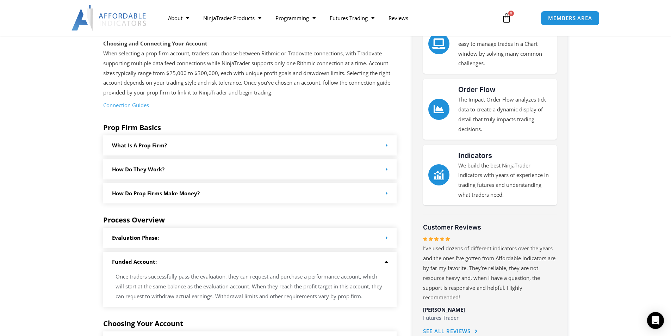
scroll to position [141, 0]
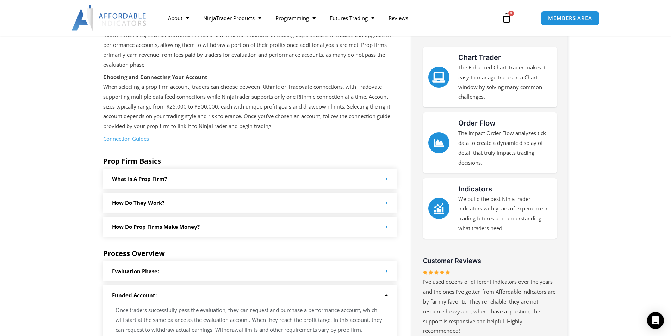
click at [315, 273] on div "Evaluation Phase:" at bounding box center [250, 271] width 294 height 20
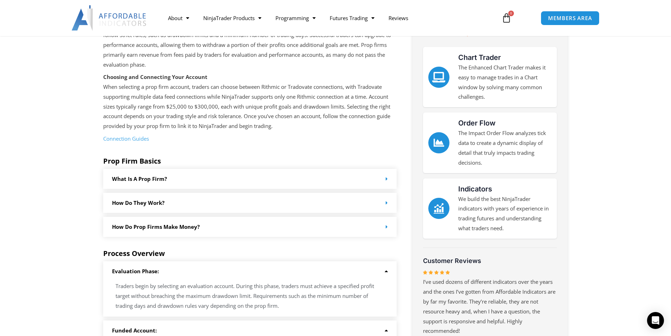
click at [304, 227] on div "How do Prop Firms make money?" at bounding box center [250, 227] width 294 height 20
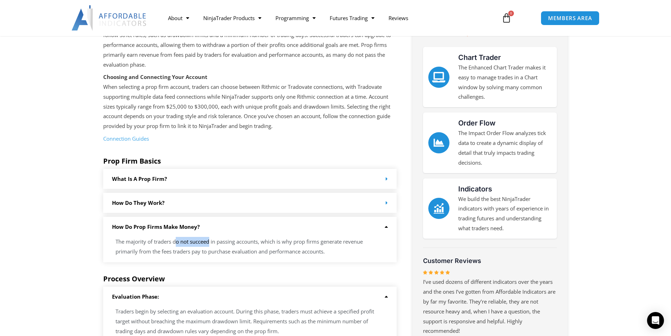
drag, startPoint x: 175, startPoint y: 242, endPoint x: 211, endPoint y: 241, distance: 35.9
click at [211, 241] on p "The majority of traders do not succeed in passing accounts, which is why prop f…" at bounding box center [250, 247] width 269 height 20
click at [232, 236] on div "How do Prop Firms make money?" at bounding box center [250, 227] width 294 height 20
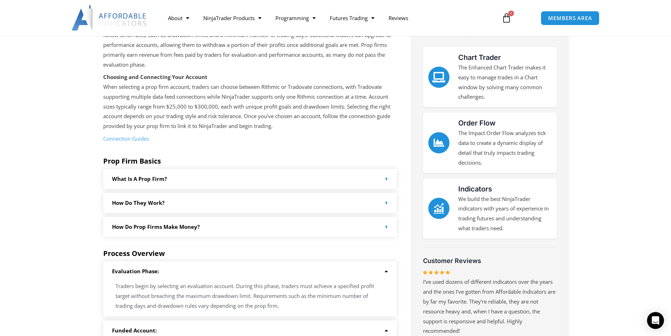
click at [182, 241] on div "Prop firms, or proprietary trading firms, provide traders with capital to trade…" at bounding box center [250, 309] width 294 height 596
click at [193, 224] on link "How do Prop Firms make money?" at bounding box center [156, 226] width 88 height 7
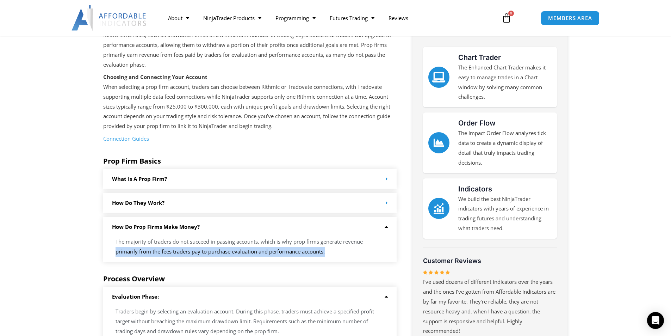
drag, startPoint x: 119, startPoint y: 249, endPoint x: 348, endPoint y: 256, distance: 229.1
click at [348, 256] on div "The majority of traders do not succeed in passing accounts, which is why prop f…" at bounding box center [250, 249] width 294 height 25
click at [211, 204] on div "How Do they work?" at bounding box center [250, 203] width 294 height 20
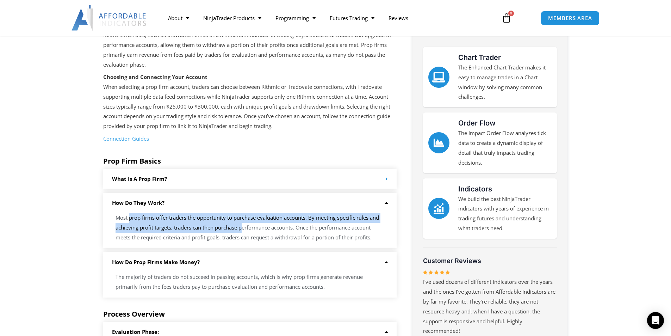
drag, startPoint x: 129, startPoint y: 214, endPoint x: 244, endPoint y: 226, distance: 115.1
click at [244, 226] on p "Most prop firms offer traders the opportunity to purchase evaluation accounts. …" at bounding box center [250, 228] width 269 height 30
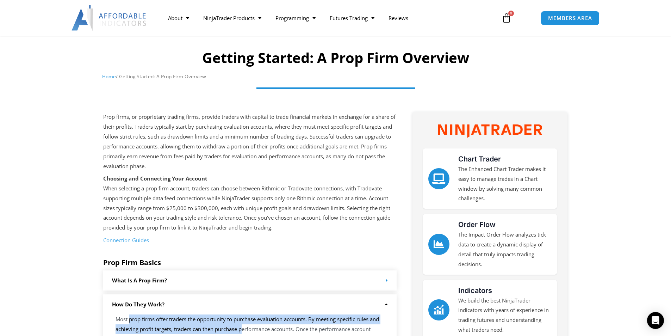
scroll to position [0, 0]
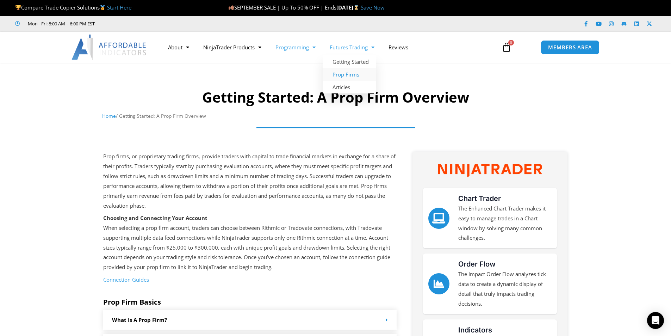
click at [292, 47] on link "Programming" at bounding box center [295, 47] width 54 height 16
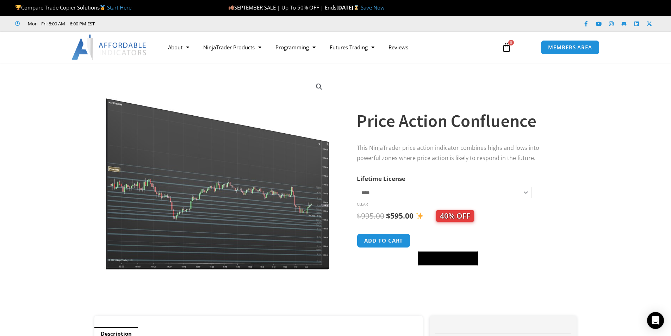
click at [398, 188] on select "**********" at bounding box center [444, 192] width 175 height 11
select select "*"
click at [357, 187] on select "**********" at bounding box center [444, 192] width 175 height 11
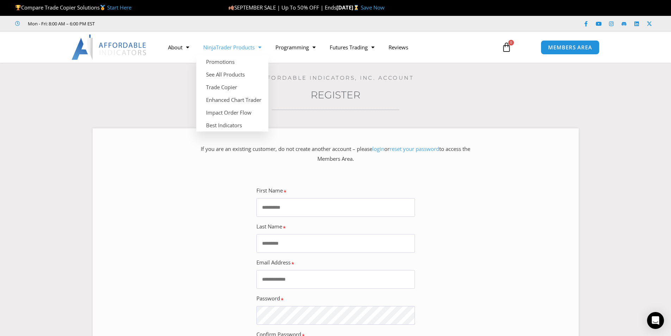
click at [229, 48] on link "NinjaTrader Products" at bounding box center [232, 47] width 72 height 16
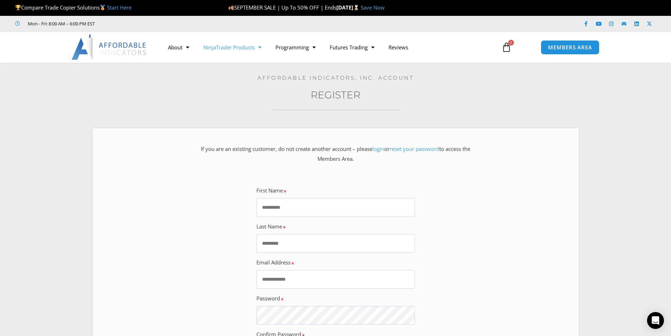
click at [230, 44] on link "NinjaTrader Products" at bounding box center [232, 47] width 72 height 16
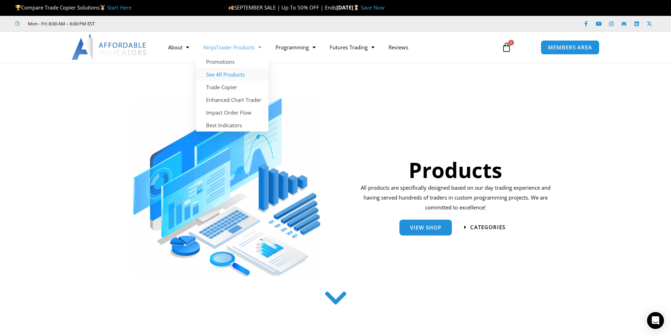
click at [223, 74] on link "See All Products" at bounding box center [232, 74] width 72 height 13
click at [231, 42] on link "NinjaTrader Products" at bounding box center [232, 47] width 72 height 16
click at [221, 64] on link "Promotions" at bounding box center [232, 61] width 72 height 13
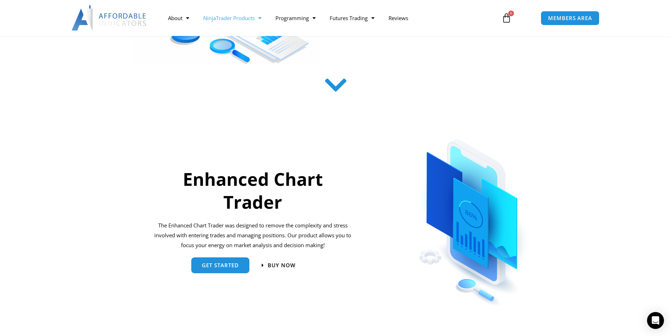
scroll to position [352, 0]
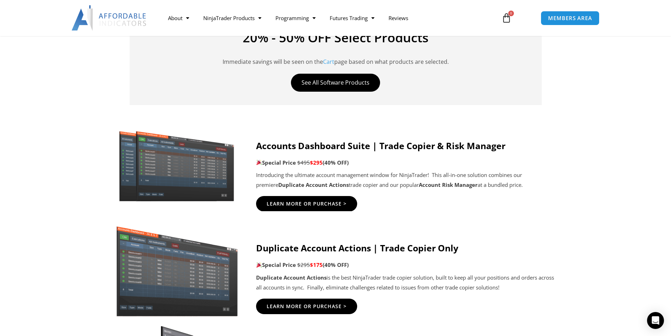
scroll to position [317, 0]
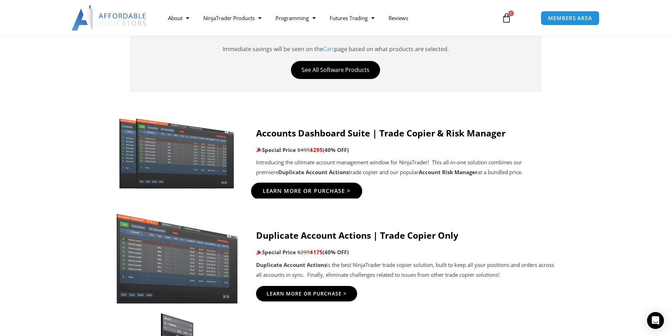
click at [327, 192] on span "Learn More Or Purchase >" at bounding box center [306, 190] width 88 height 5
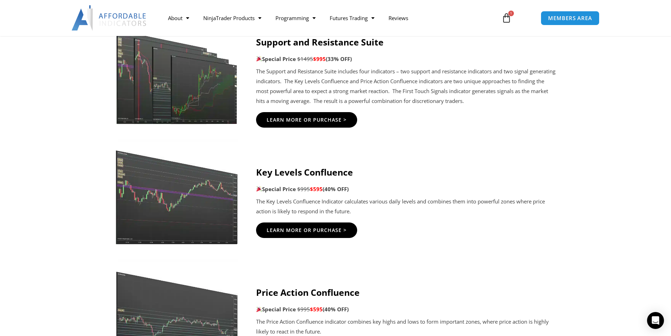
scroll to position [1057, 0]
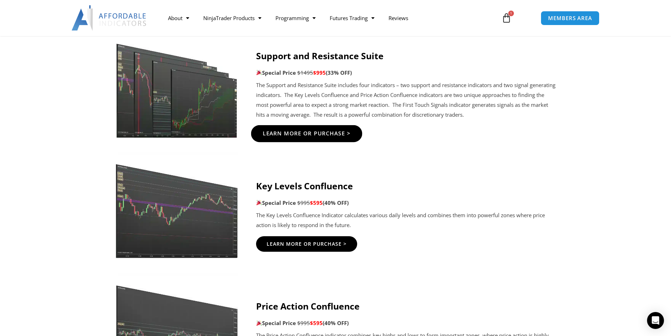
click at [298, 129] on link "Learn More Or Purchase >" at bounding box center [306, 133] width 111 height 17
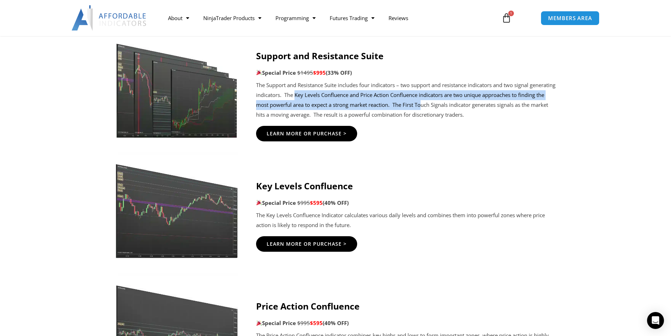
drag, startPoint x: 323, startPoint y: 95, endPoint x: 451, endPoint y: 101, distance: 127.7
click at [451, 101] on p "The Support and Resistance Suite includes four indicators – two support and res…" at bounding box center [406, 99] width 300 height 39
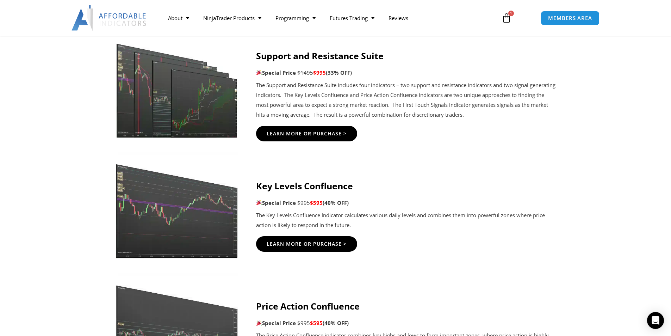
click at [380, 146] on div at bounding box center [335, 88] width 671 height 127
click at [318, 134] on span "Learn More Or Purchase >" at bounding box center [306, 133] width 88 height 5
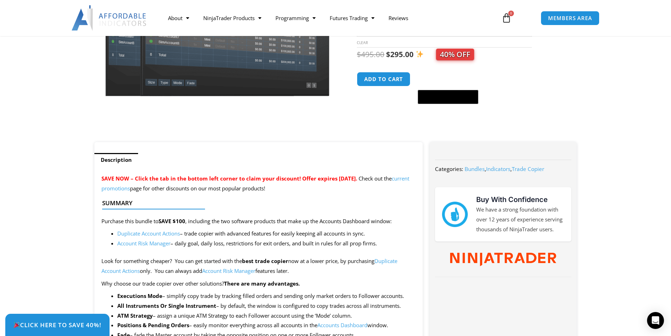
scroll to position [176, 0]
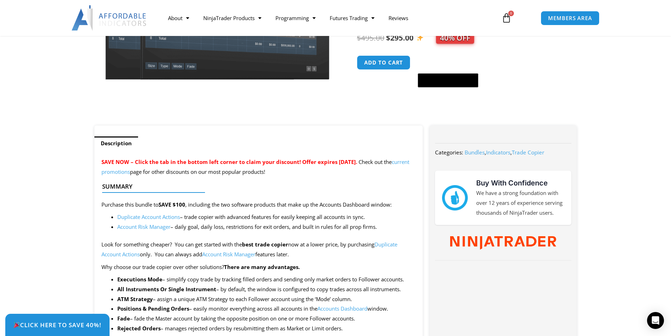
drag, startPoint x: 163, startPoint y: 203, endPoint x: 237, endPoint y: 204, distance: 74.0
click at [237, 204] on div at bounding box center [256, 198] width 308 height 17
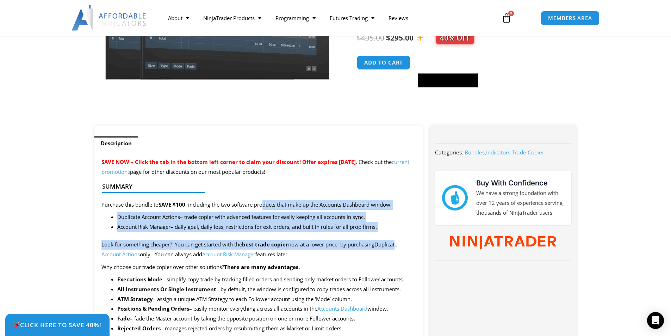
drag, startPoint x: 265, startPoint y: 207, endPoint x: 400, endPoint y: 233, distance: 138.1
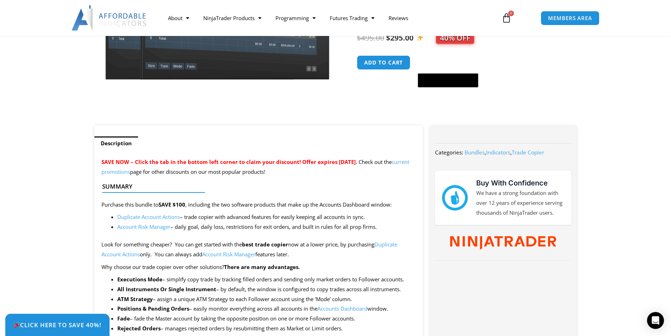
click at [357, 158] on span "SAVE NOW – Click the tab in the bottom left corner to claim your discount! Offe…" at bounding box center [229, 161] width 256 height 7
click at [375, 63] on button "Add to cart" at bounding box center [384, 62] width 56 height 15
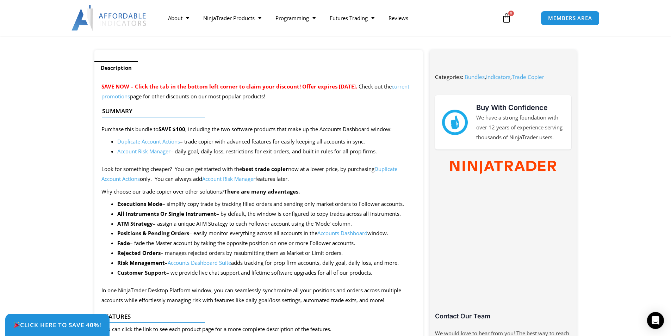
scroll to position [282, 0]
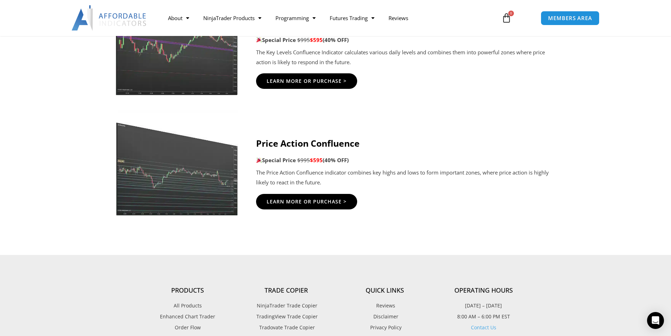
scroll to position [1198, 0]
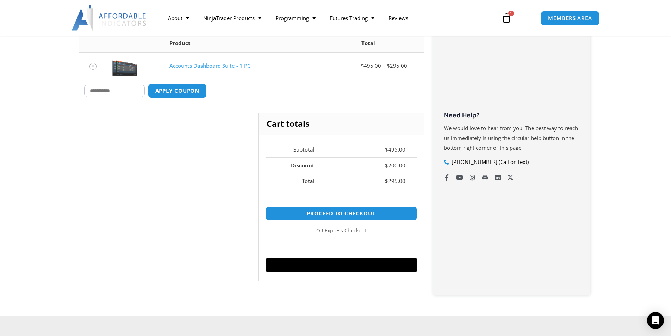
scroll to position [211, 0]
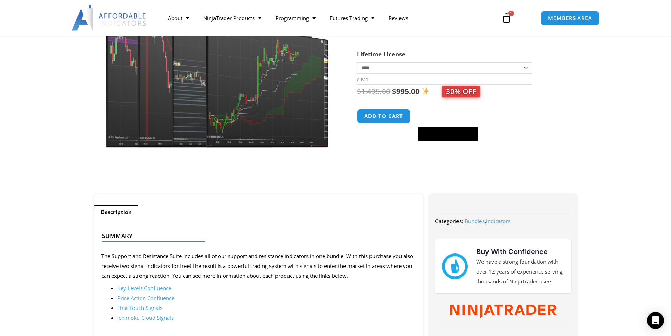
scroll to position [106, 0]
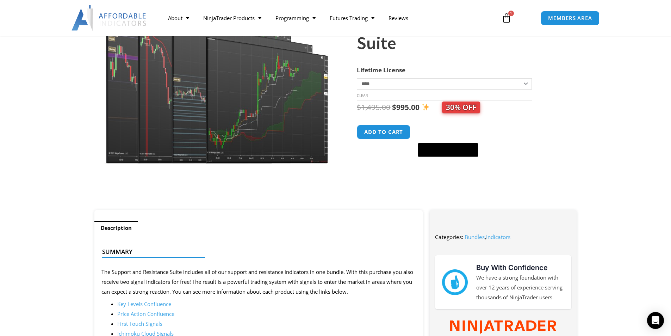
click at [509, 17] on icon at bounding box center [507, 18] width 10 height 10
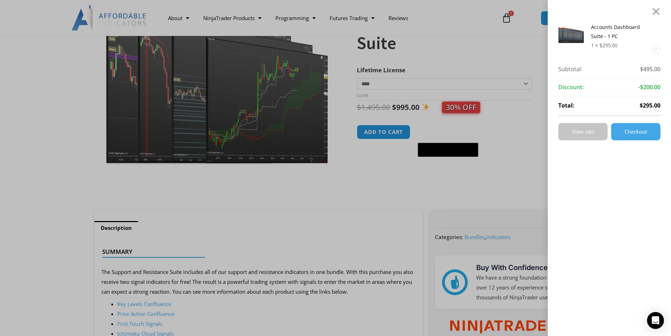
click at [590, 132] on span "View cart" at bounding box center [583, 131] width 22 height 5
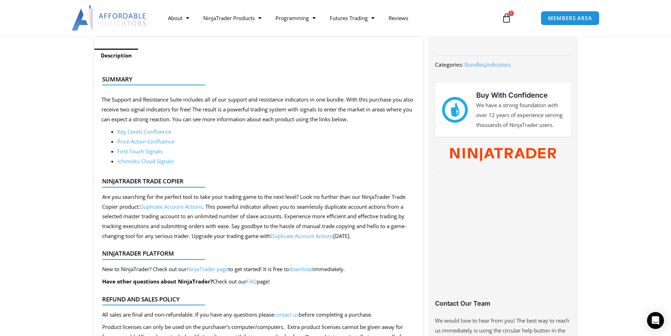
scroll to position [282, 0]
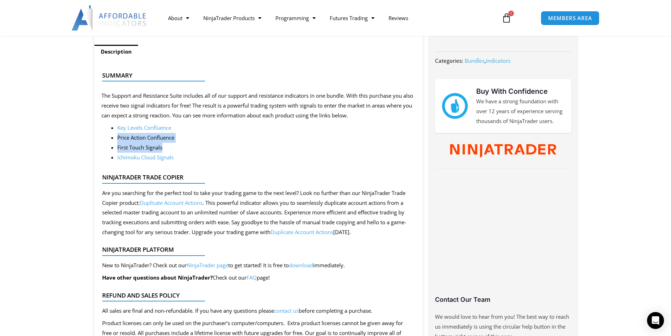
drag, startPoint x: 202, startPoint y: 122, endPoint x: 206, endPoint y: 146, distance: 25.0
click at [206, 146] on div "Summary The Support and Resistance Suite includes all of our support and resist…" at bounding box center [258, 224] width 329 height 332
click at [206, 152] on li "First Touch Signals" at bounding box center [266, 148] width 299 height 10
drag, startPoint x: 206, startPoint y: 144, endPoint x: 207, endPoint y: 147, distance: 3.8
click at [207, 147] on li "First Touch Signals" at bounding box center [266, 148] width 299 height 10
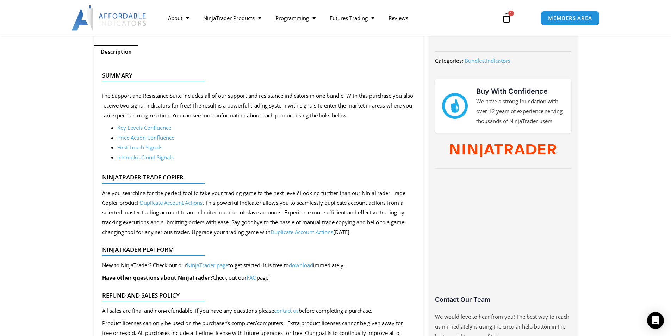
click at [151, 145] on link "First Touch Signals" at bounding box center [139, 147] width 45 height 7
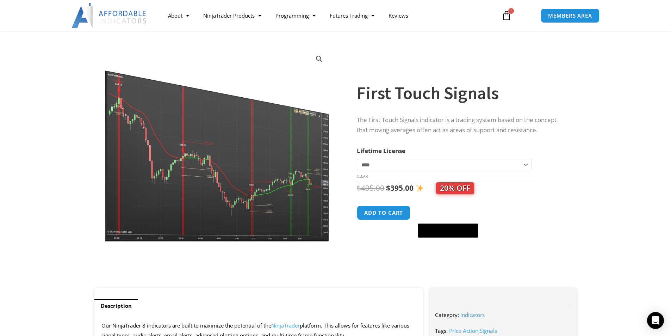
scroll to position [35, 0]
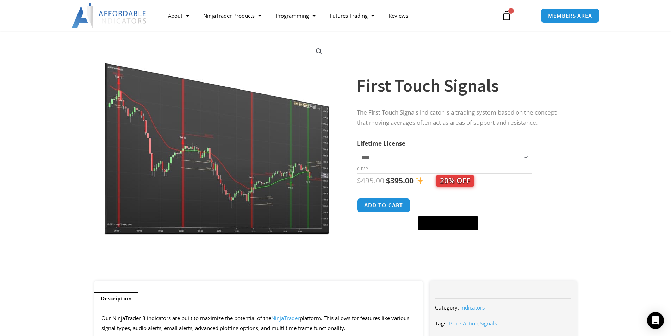
click at [204, 167] on img at bounding box center [217, 137] width 226 height 195
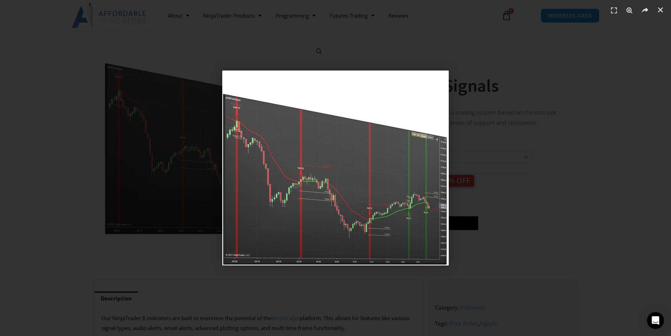
click at [589, 203] on div "1 / 1" at bounding box center [336, 168] width 622 height 286
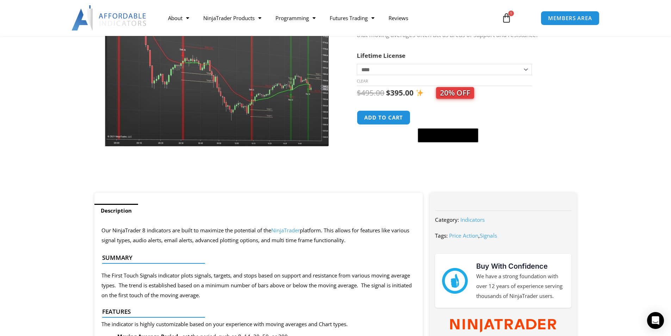
scroll to position [141, 0]
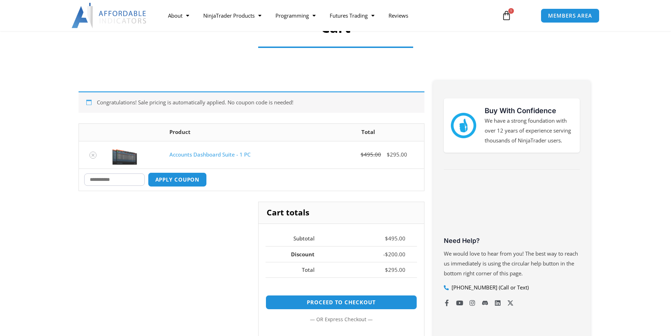
scroll to position [70, 0]
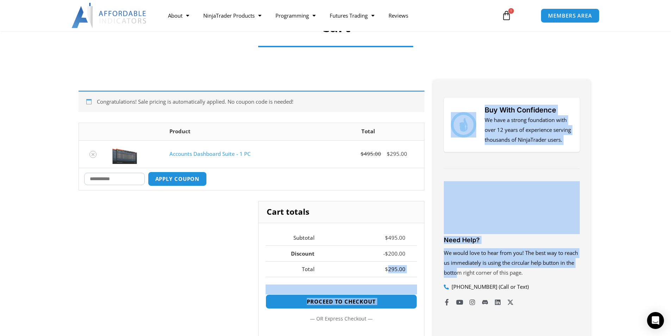
drag, startPoint x: 390, startPoint y: 270, endPoint x: 458, endPoint y: 269, distance: 68.3
click at [458, 269] on div "Congratulations! Sale pricing is automatically applied. No coupon code is neede…" at bounding box center [335, 231] width 521 height 303
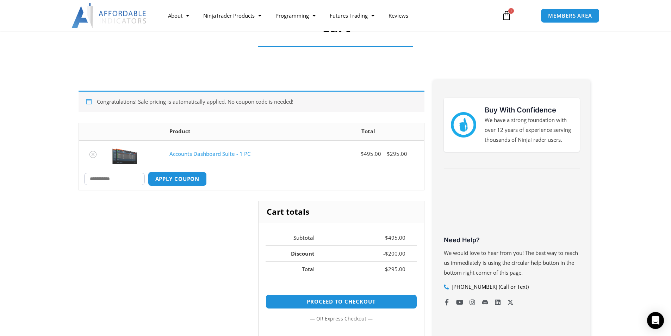
click at [432, 43] on section "Cart" at bounding box center [335, 29] width 671 height 74
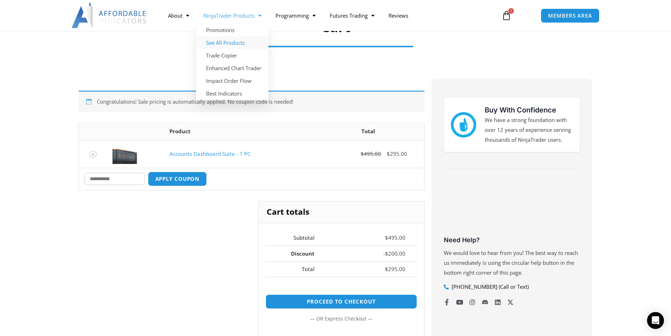
click at [226, 41] on link "See All Products" at bounding box center [232, 42] width 72 height 13
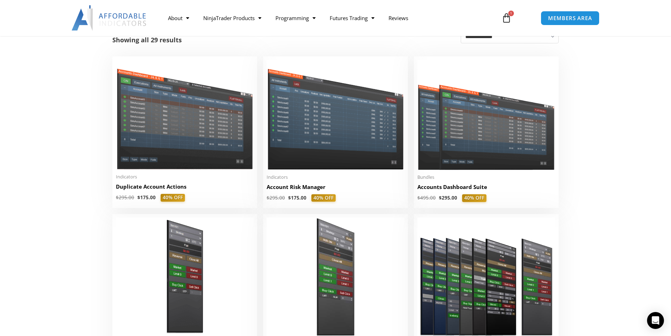
scroll to position [176, 0]
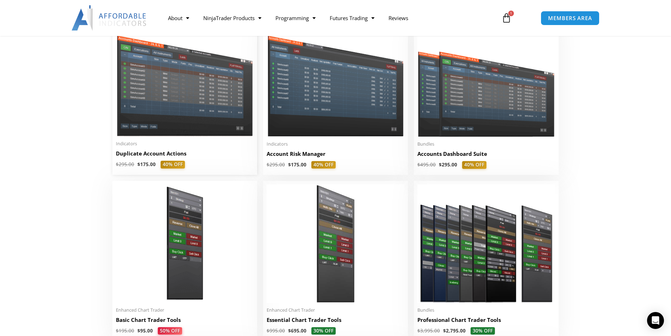
click at [182, 114] on img at bounding box center [185, 82] width 138 height 110
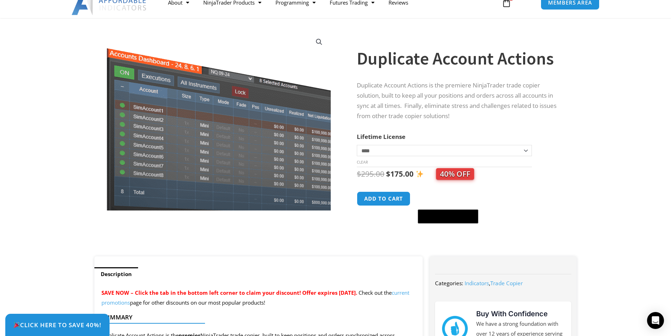
scroll to position [141, 0]
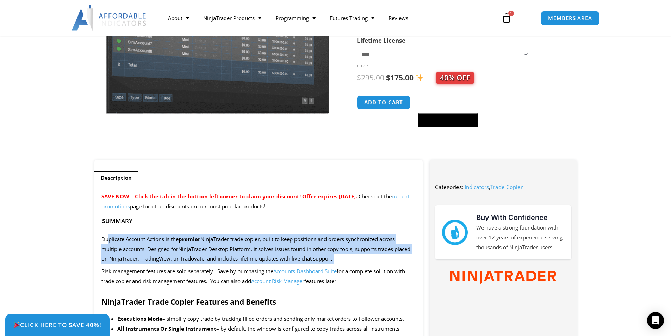
drag, startPoint x: 107, startPoint y: 242, endPoint x: 361, endPoint y: 257, distance: 254.5
click at [361, 257] on p "Duplicate Account Actions is the premier NinjaTrader trade copier, built to kee…" at bounding box center [258, 249] width 315 height 30
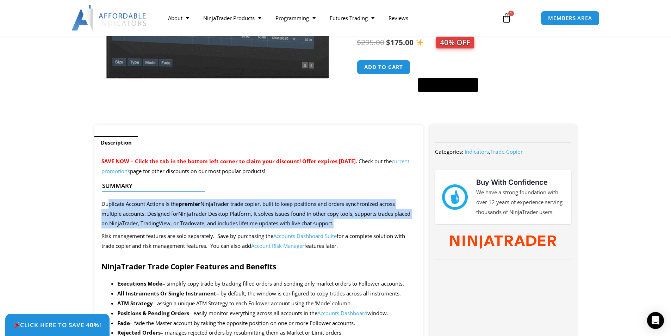
click at [323, 217] on p "Duplicate Account Actions is the premier NinjaTrader trade copier, built to kee…" at bounding box center [258, 214] width 315 height 30
click at [306, 214] on span "Duplicate Account Actions is the premier NinjaTrader trade copier, built to kee…" at bounding box center [255, 213] width 309 height 27
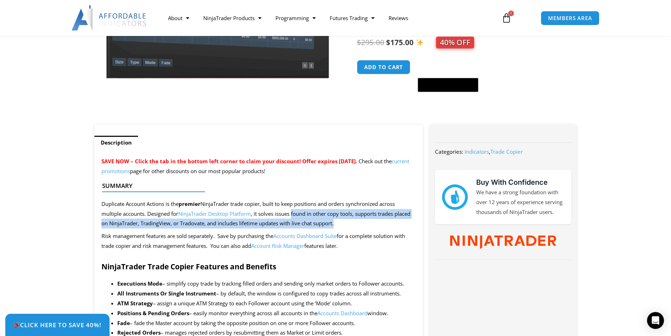
drag, startPoint x: 295, startPoint y: 212, endPoint x: 367, endPoint y: 222, distance: 73.3
click at [367, 222] on p "Duplicate Account Actions is the premier NinjaTrader trade copier, built to kee…" at bounding box center [258, 214] width 315 height 30
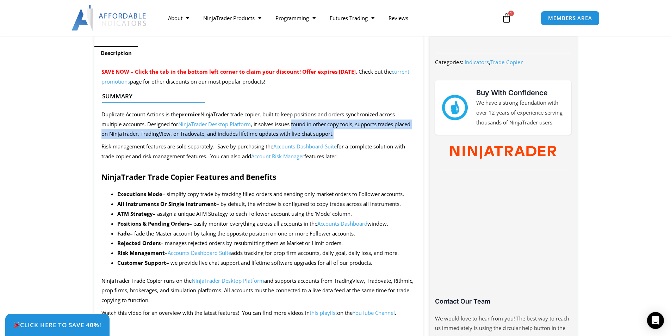
scroll to position [282, 0]
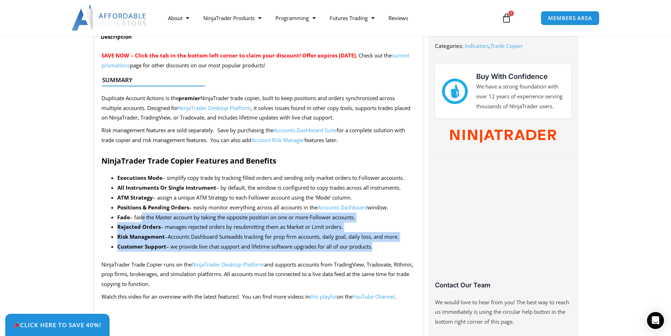
drag, startPoint x: 142, startPoint y: 217, endPoint x: 408, endPoint y: 245, distance: 267.4
click at [408, 245] on ul "Executions Mode – simplify copy trade by tracking filled orders and sending onl…" at bounding box center [266, 212] width 299 height 79
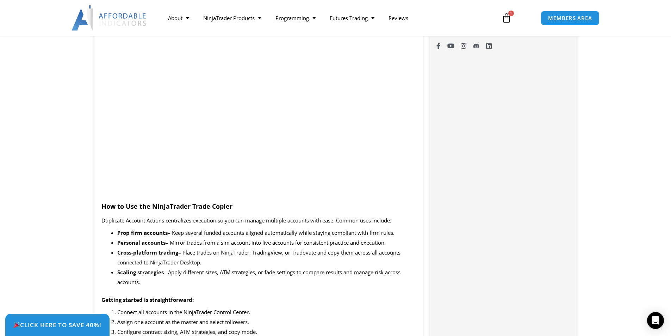
scroll to position [599, 0]
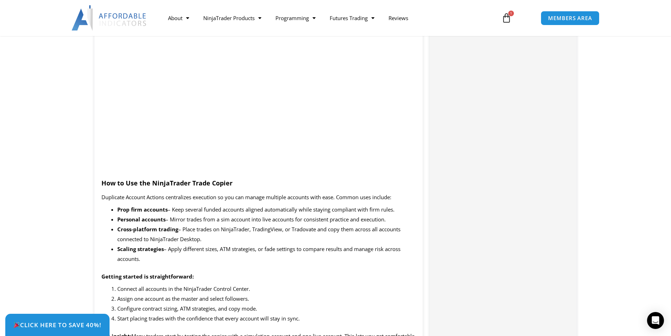
drag, startPoint x: 185, startPoint y: 249, endPoint x: 305, endPoint y: 259, distance: 120.9
click at [305, 259] on li "Scaling strategies – Apply different sizes, ATM strategies, or fade settings to…" at bounding box center [266, 254] width 299 height 20
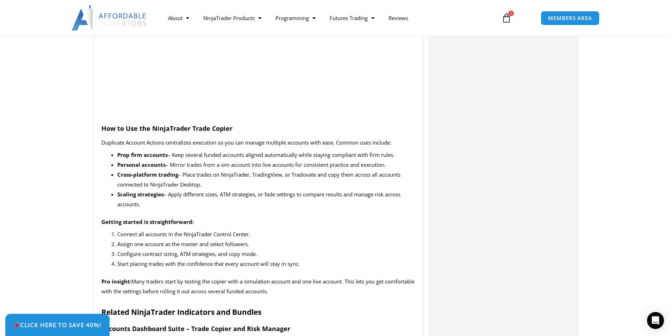
scroll to position [669, 0]
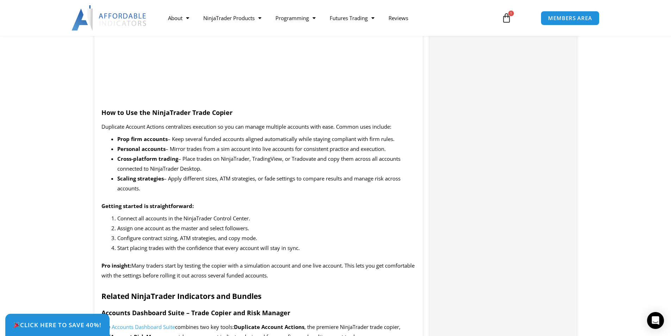
drag, startPoint x: 127, startPoint y: 218, endPoint x: 328, endPoint y: 272, distance: 208.3
click at [329, 271] on p "Pro insight: Many traders start by testing the copier with a simulation account…" at bounding box center [258, 271] width 315 height 20
drag, startPoint x: 159, startPoint y: 265, endPoint x: 360, endPoint y: 269, distance: 201.5
click at [360, 269] on p "Pro insight: Many traders start by testing the copier with a simulation account…" at bounding box center [258, 271] width 315 height 20
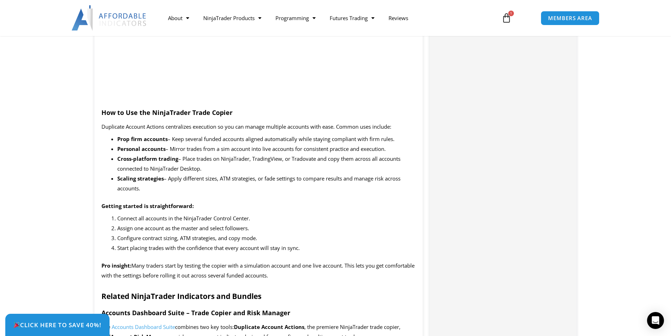
click at [358, 271] on p "Pro insight: Many traders start by testing the copier with a simulation account…" at bounding box center [258, 271] width 315 height 20
drag, startPoint x: 170, startPoint y: 262, endPoint x: 348, endPoint y: 274, distance: 178.3
click at [348, 274] on p "Pro insight: Many traders start by testing the copier with a simulation account…" at bounding box center [258, 271] width 315 height 20
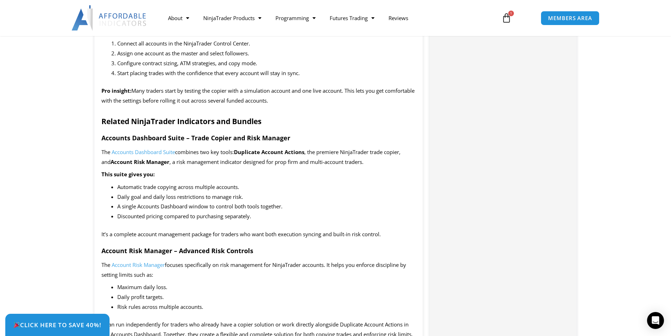
scroll to position [845, 0]
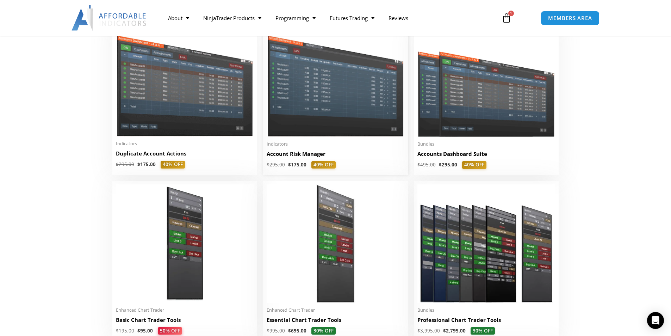
click at [329, 105] on img at bounding box center [336, 82] width 138 height 110
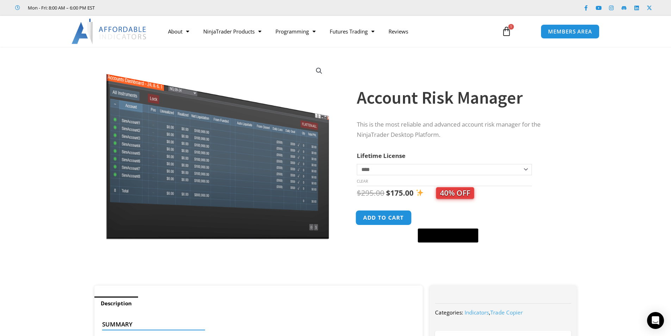
click at [383, 218] on button "Add to cart" at bounding box center [384, 217] width 56 height 15
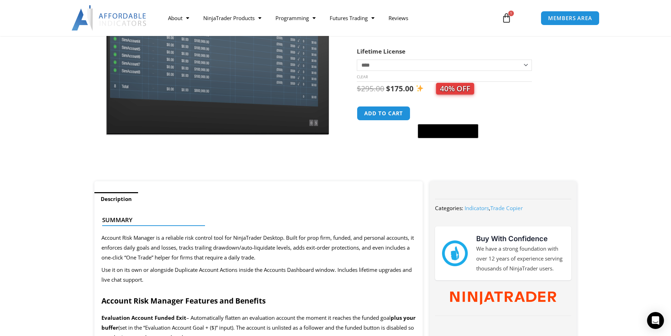
scroll to position [106, 0]
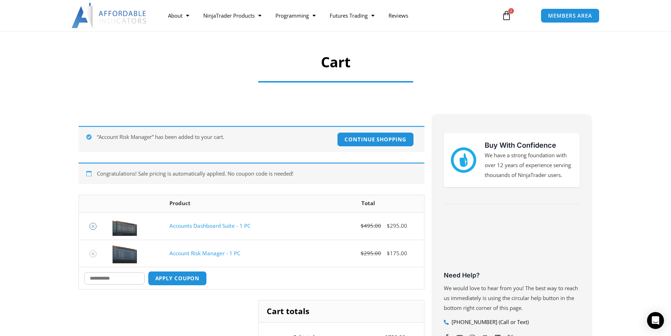
click at [90, 225] on link "Remove Accounts Dashboard Suite - 1 PC from cart" at bounding box center [92, 226] width 7 height 7
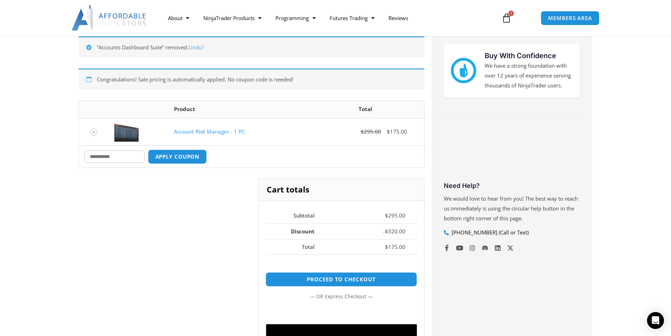
scroll to position [126, 0]
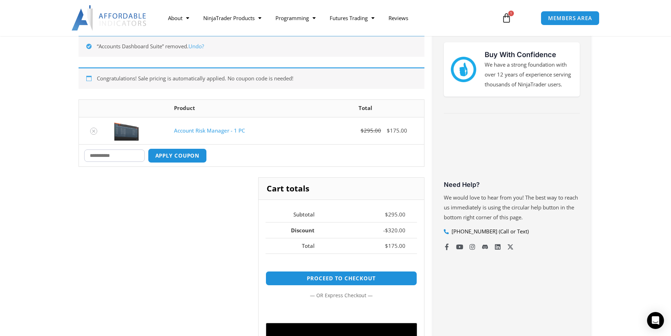
click at [478, 291] on div "Buy With Confidence We have a strong foundation with over 12 years of experienc…" at bounding box center [511, 192] width 157 height 335
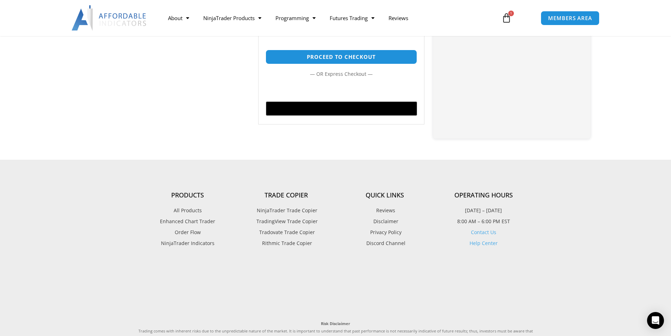
scroll to position [408, 0]
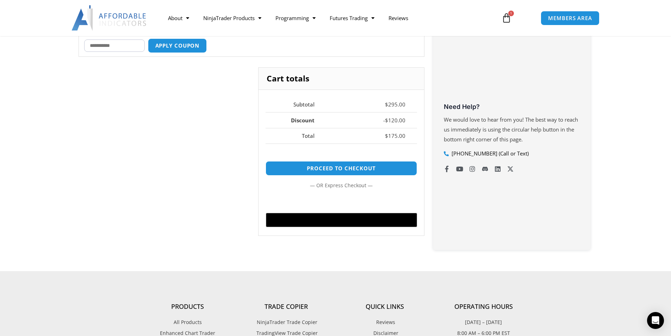
scroll to position [210, 0]
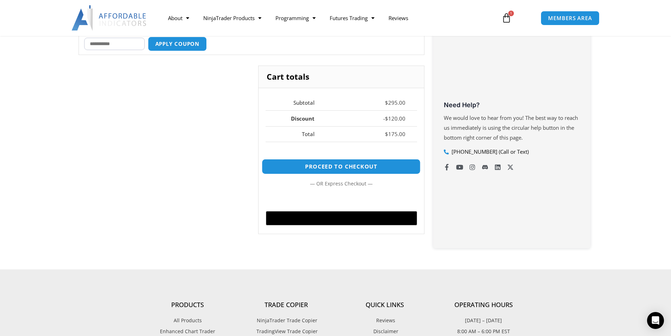
click at [348, 167] on link "Proceed to checkout" at bounding box center [341, 166] width 159 height 15
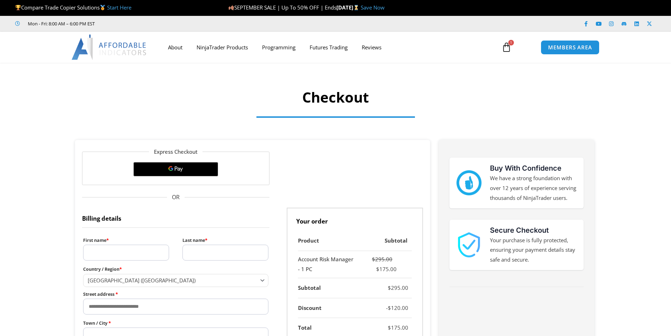
select select "**"
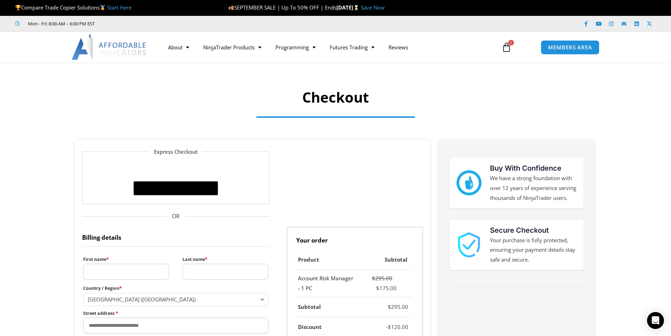
click at [141, 272] on input "First name *" at bounding box center [126, 271] width 86 height 16
type input "*****"
type input "***"
select select "**"
type input "**********"
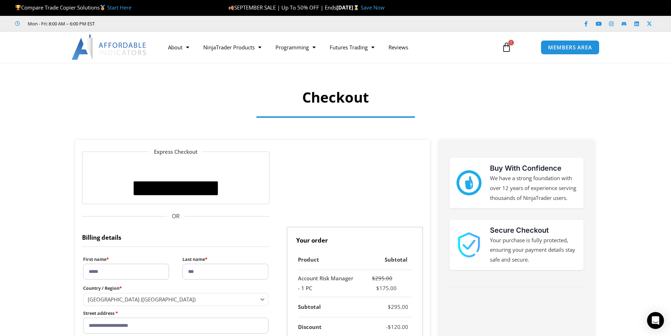
type input "********"
type input "*****"
select select "**"
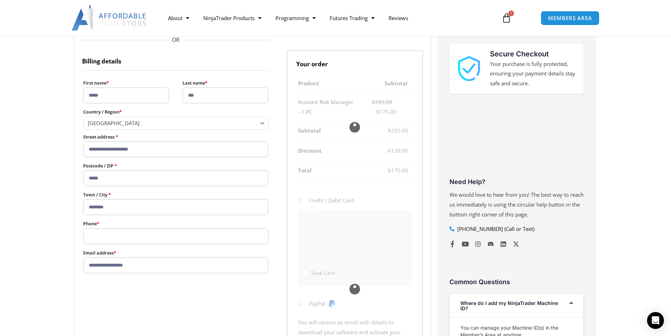
scroll to position [186, 0]
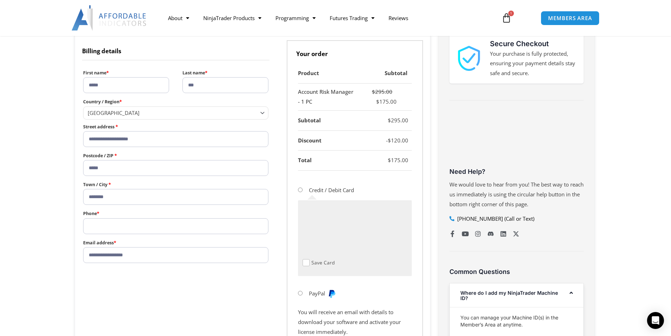
click at [149, 221] on input "Phone *" at bounding box center [176, 226] width 186 height 16
type input "**********"
click at [173, 253] on input "**********" at bounding box center [176, 255] width 186 height 16
click at [219, 294] on form "**********" at bounding box center [252, 173] width 341 height 425
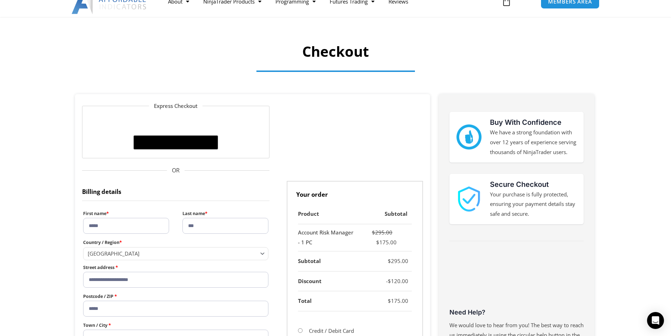
scroll to position [10, 0]
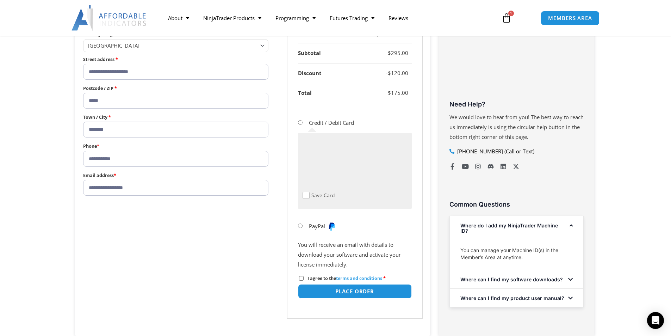
scroll to position [257, 0]
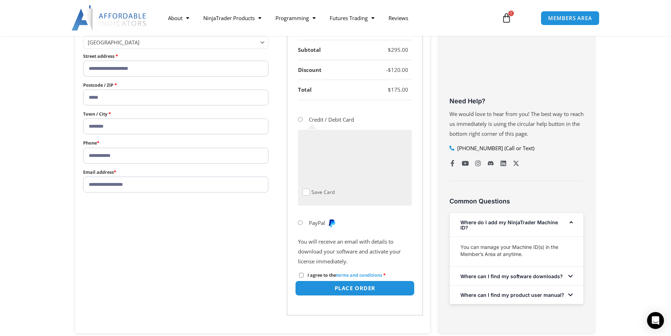
click at [362, 290] on button "Place order" at bounding box center [354, 287] width 119 height 15
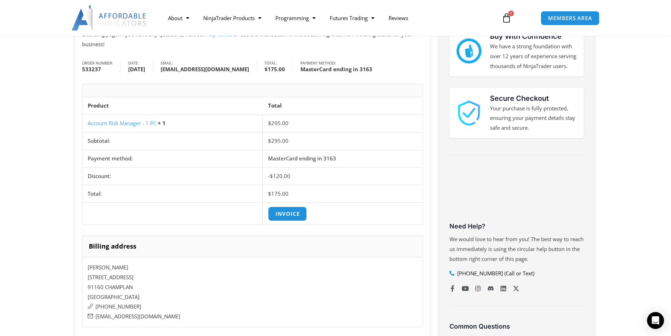
scroll to position [141, 0]
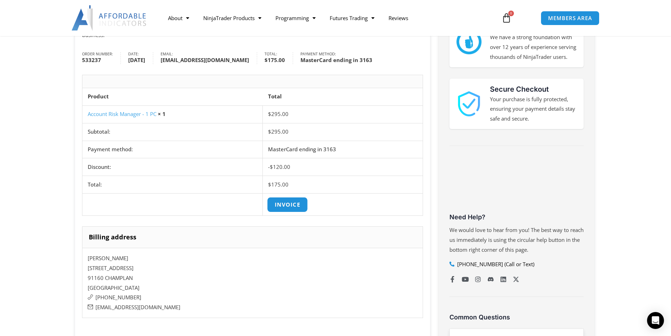
click at [286, 203] on link "Invoice" at bounding box center [287, 204] width 41 height 15
click at [659, 94] on section "Thida, thanks for your order! You will receive an email with instructions to in…" at bounding box center [335, 237] width 671 height 477
click at [294, 202] on link "Invoice" at bounding box center [287, 204] width 41 height 15
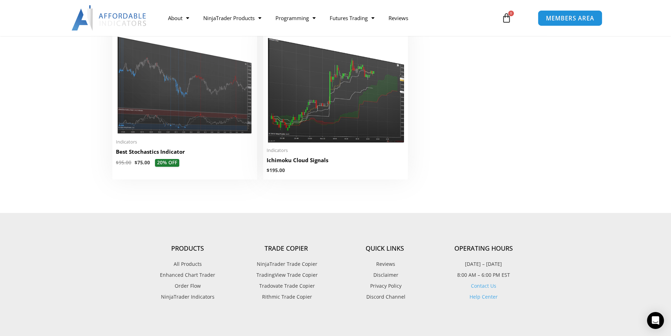
click at [576, 12] on link "MEMBERS AREA" at bounding box center [570, 18] width 64 height 16
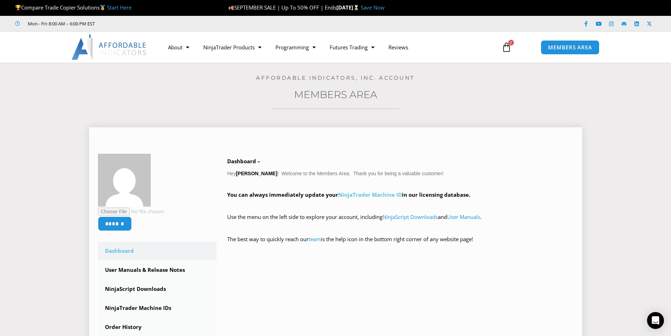
click at [357, 195] on link "NinjaTrader Machine ID" at bounding box center [370, 194] width 64 height 7
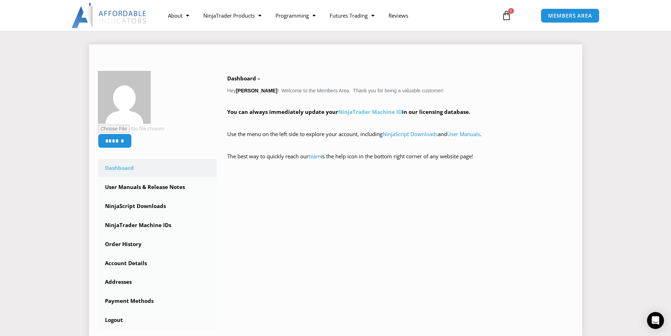
scroll to position [106, 0]
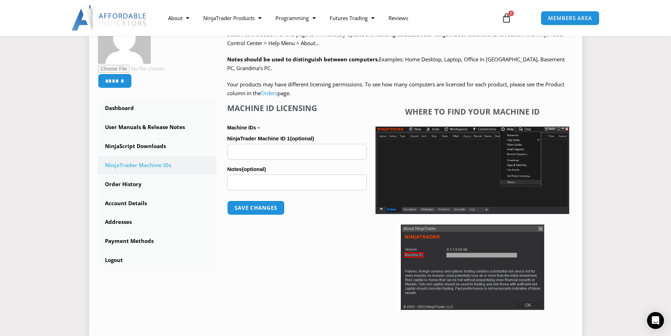
scroll to position [141, 0]
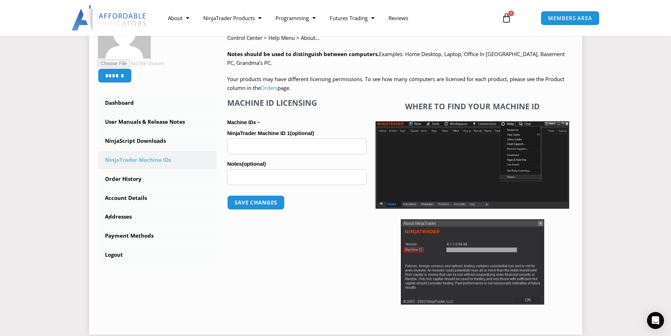
click at [288, 143] on input "NinjaTrader Machine ID 1 (optional)" at bounding box center [296, 146] width 139 height 16
paste input "**********"
type input "**********"
click at [321, 174] on input "Notes (optional)" at bounding box center [296, 177] width 139 height 16
type input "**********"
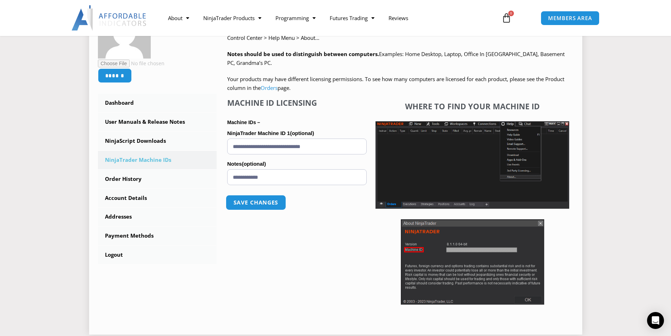
click at [262, 201] on button "Save changes" at bounding box center [256, 202] width 60 height 15
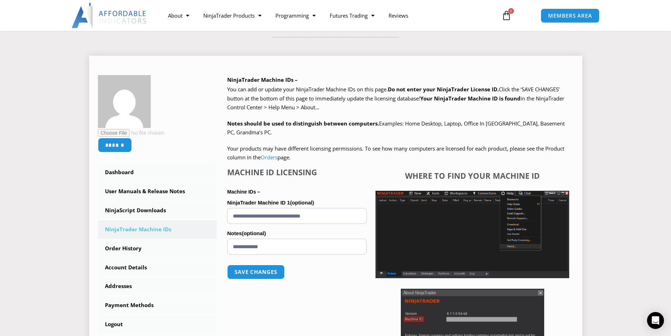
scroll to position [70, 0]
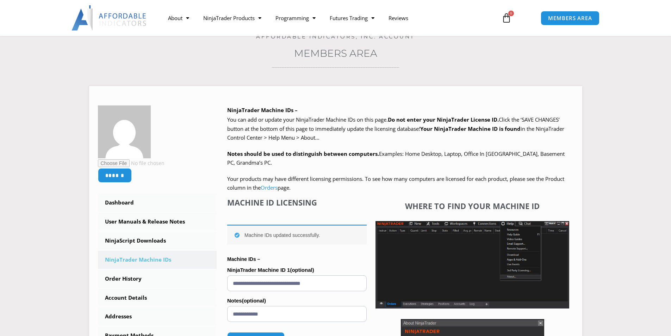
scroll to position [141, 0]
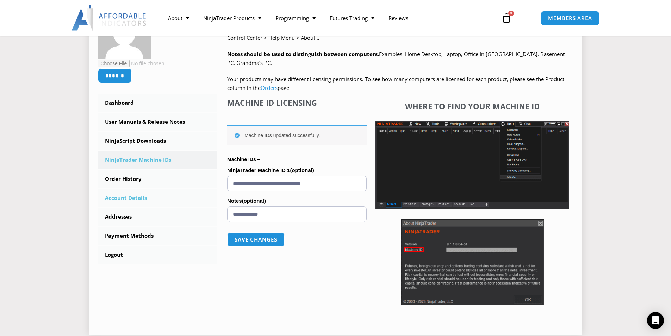
click at [136, 197] on link "Account Details" at bounding box center [157, 198] width 119 height 18
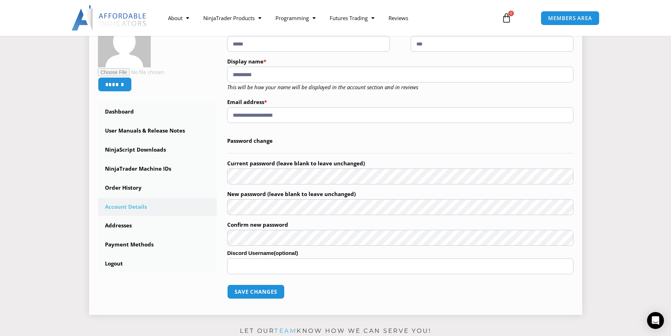
scroll to position [141, 0]
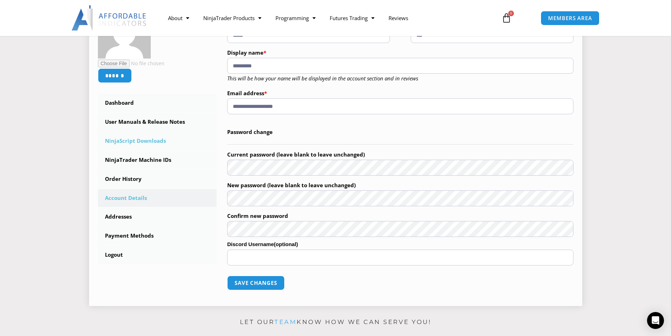
click at [145, 139] on link "NinjaScript Downloads" at bounding box center [157, 141] width 119 height 18
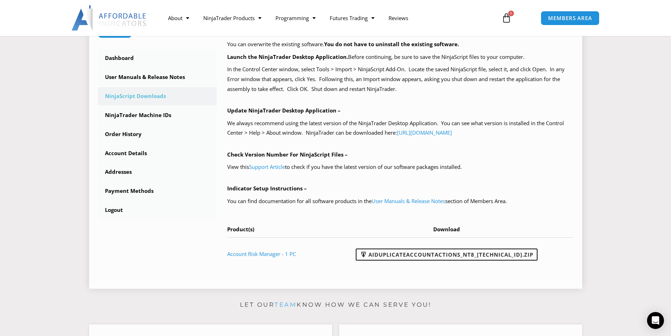
scroll to position [211, 0]
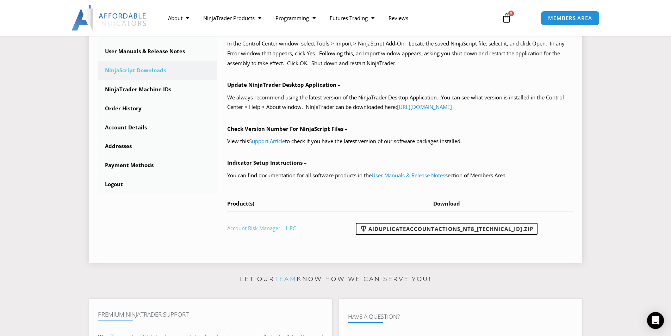
click at [251, 229] on link "Account Risk Manager - 1 PC" at bounding box center [261, 227] width 69 height 7
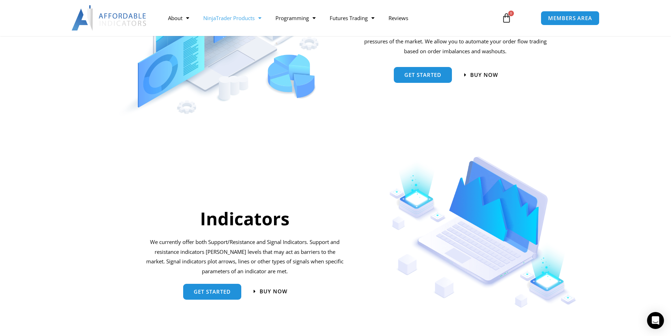
scroll to position [704, 0]
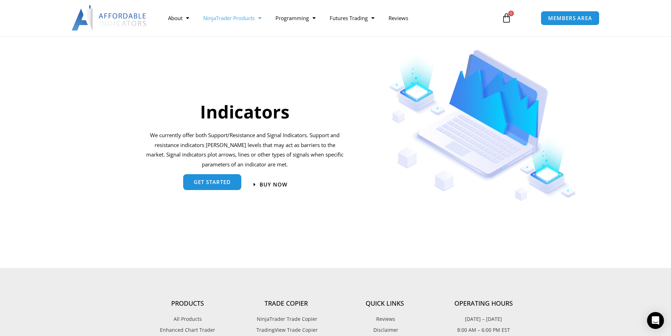
click at [195, 180] on span "get started" at bounding box center [212, 181] width 37 height 5
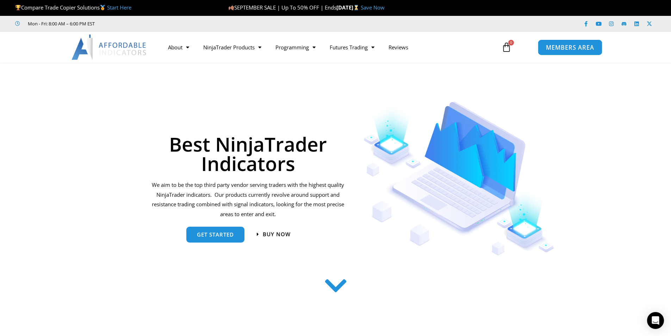
click at [561, 46] on span "MEMBERS AREA" at bounding box center [570, 47] width 48 height 6
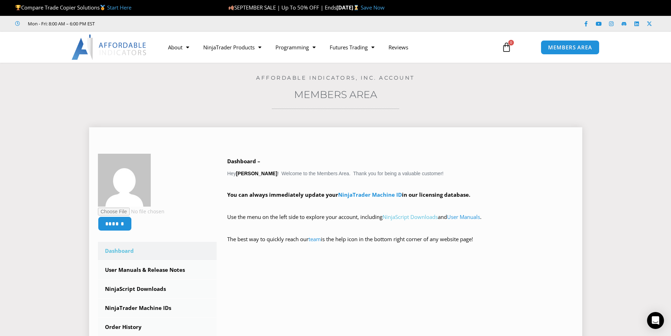
click at [421, 217] on link "NinjaScript Downloads" at bounding box center [410, 216] width 55 height 7
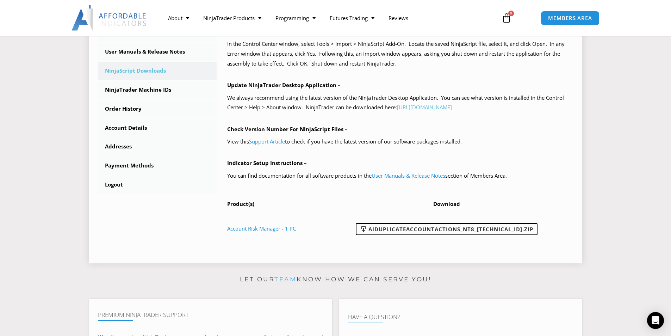
scroll to position [211, 0]
click at [454, 229] on link "AIDuplicateAccountActions_NT8_25.9.18.2.zip" at bounding box center [447, 229] width 182 height 12
click at [149, 52] on link "User Manuals & Release Notes" at bounding box center [157, 51] width 119 height 18
